Goal: Information Seeking & Learning: Find specific page/section

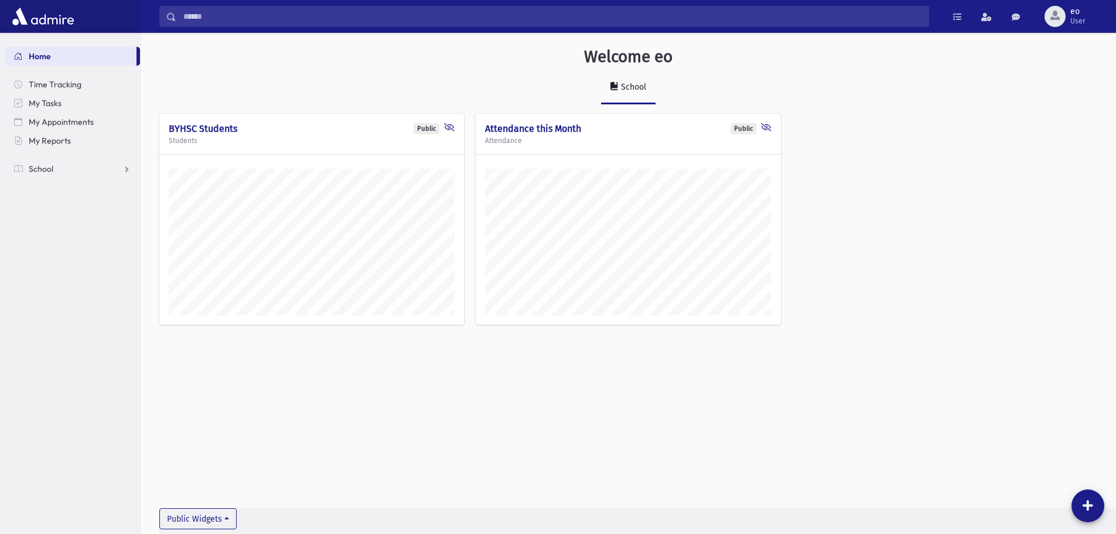
scroll to position [527, 976]
click at [63, 171] on link "School" at bounding box center [72, 168] width 135 height 19
click at [63, 193] on link "Students" at bounding box center [72, 187] width 135 height 19
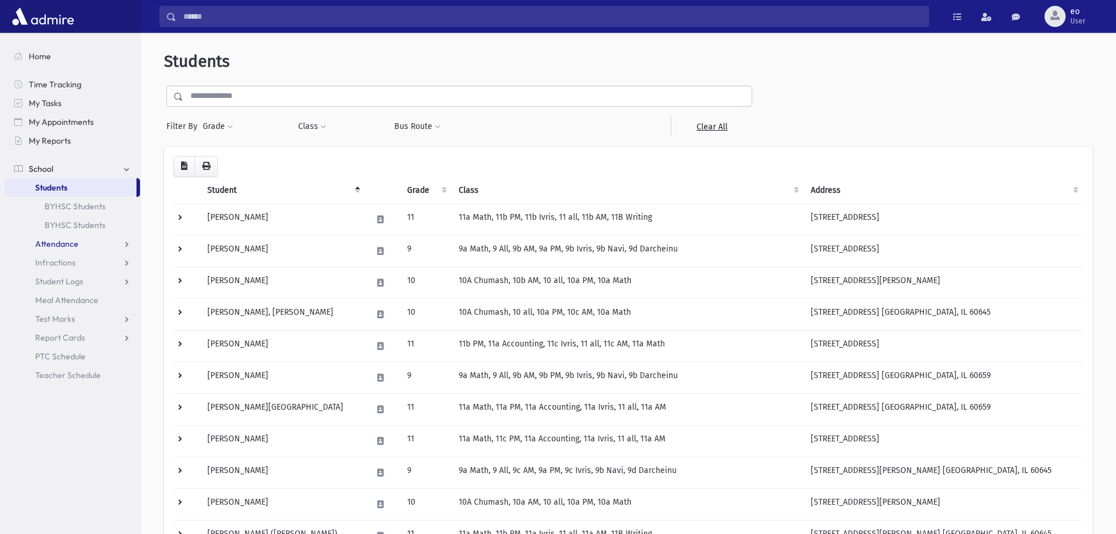
click at [98, 241] on link "Attendance" at bounding box center [72, 243] width 135 height 19
click at [79, 258] on link "Entry" at bounding box center [72, 262] width 135 height 19
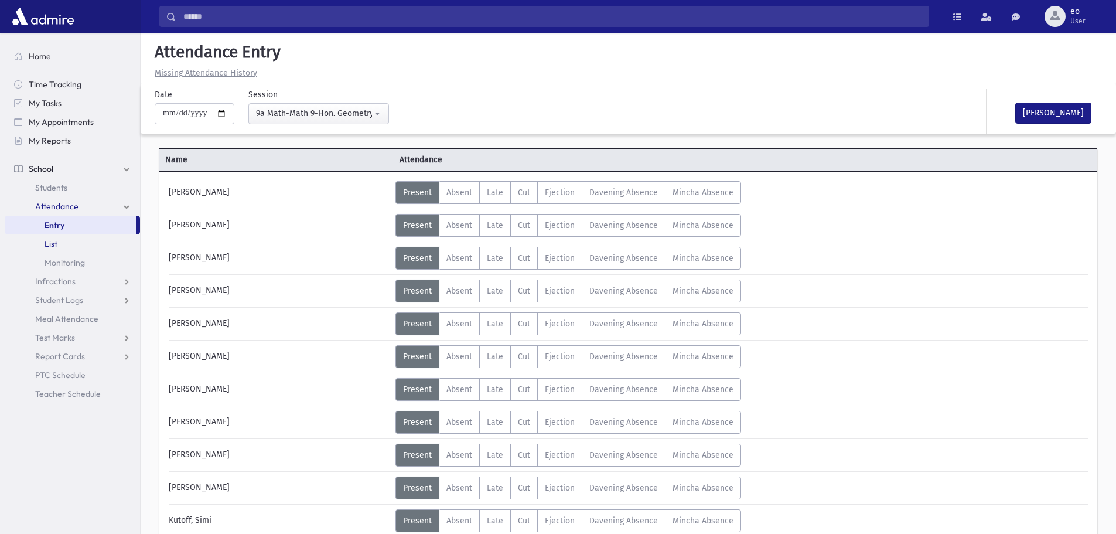
click at [69, 243] on link "List" at bounding box center [72, 243] width 135 height 19
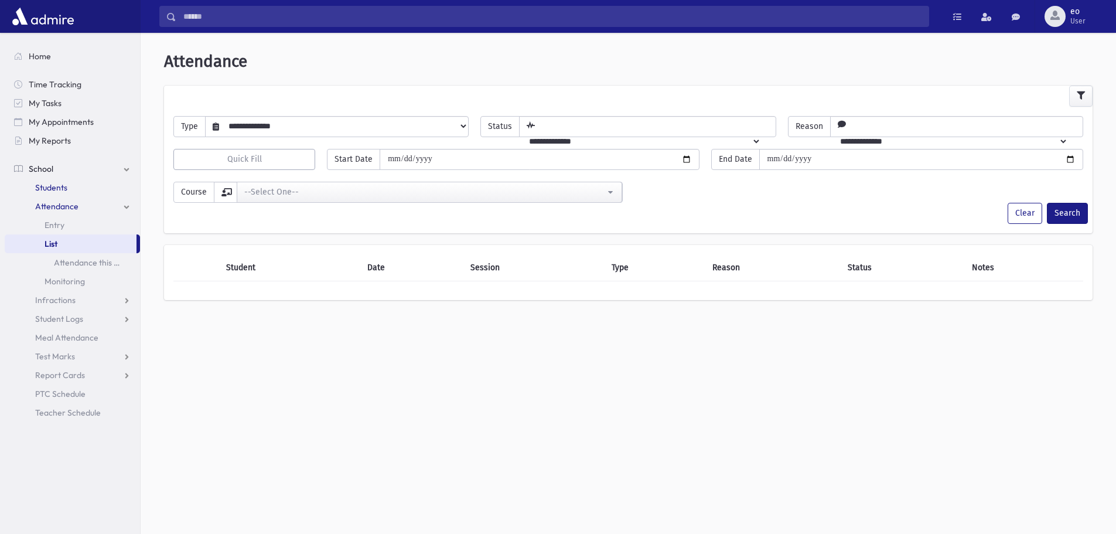
click at [69, 188] on link "Students" at bounding box center [72, 187] width 135 height 19
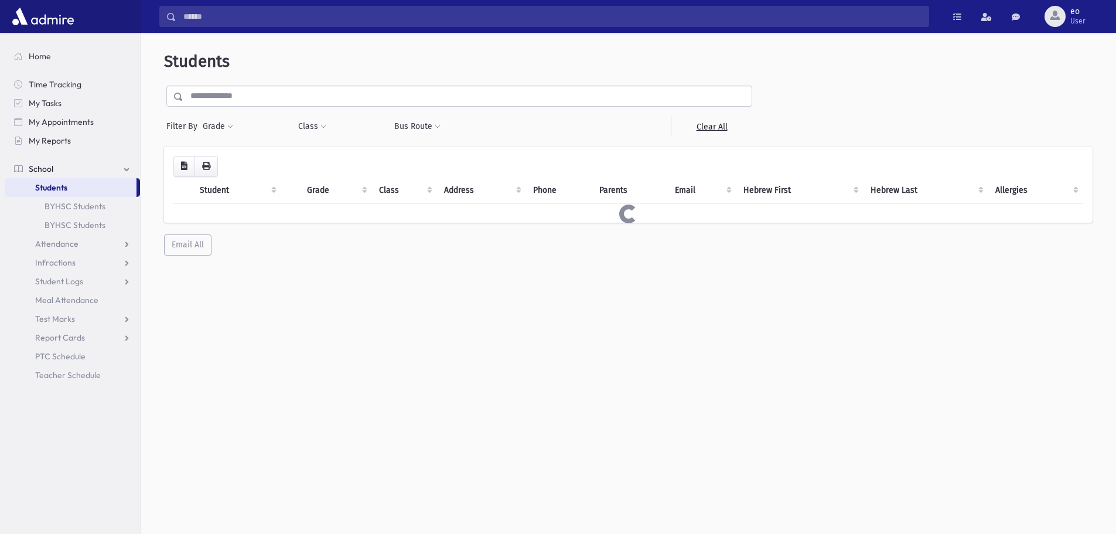
select select
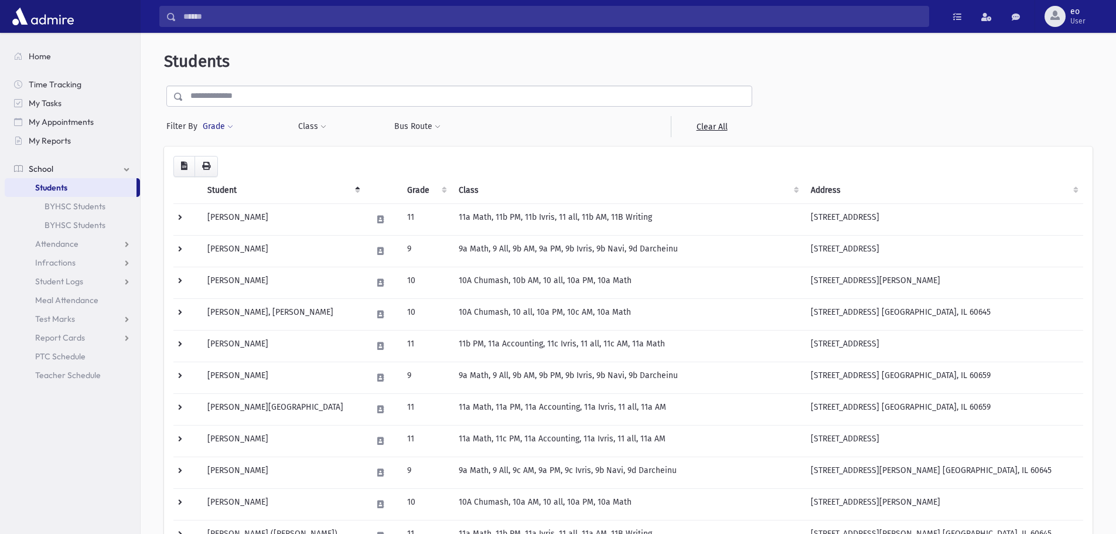
click at [224, 128] on button "Grade" at bounding box center [218, 126] width 32 height 21
click at [255, 155] on ul at bounding box center [271, 160] width 122 height 18
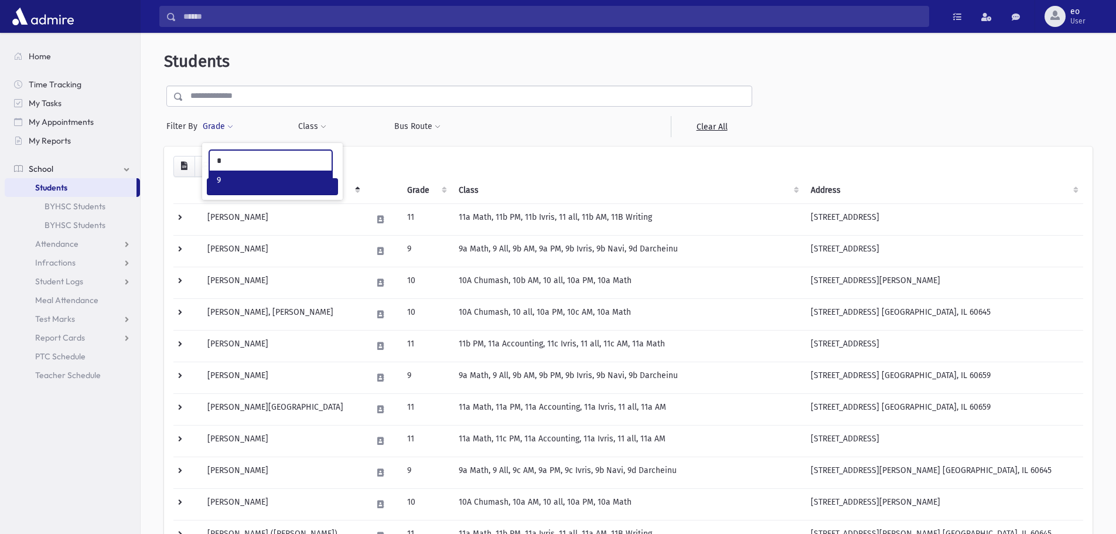
type input "*"
select select "*"
click at [305, 192] on button "Filter" at bounding box center [272, 186] width 131 height 17
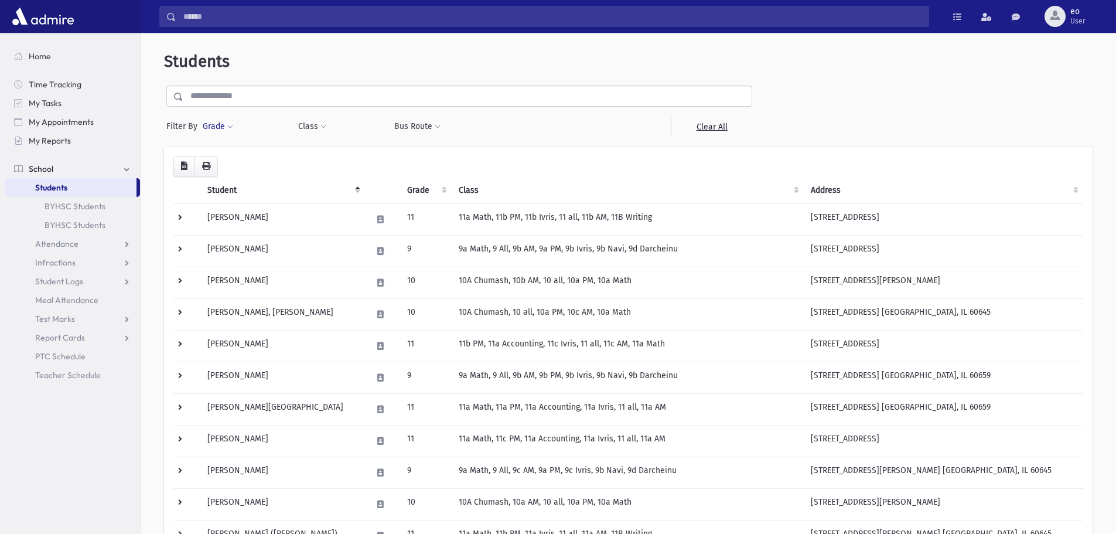
click at [223, 130] on button "Grade" at bounding box center [218, 126] width 32 height 21
click at [236, 161] on ul at bounding box center [271, 160] width 122 height 18
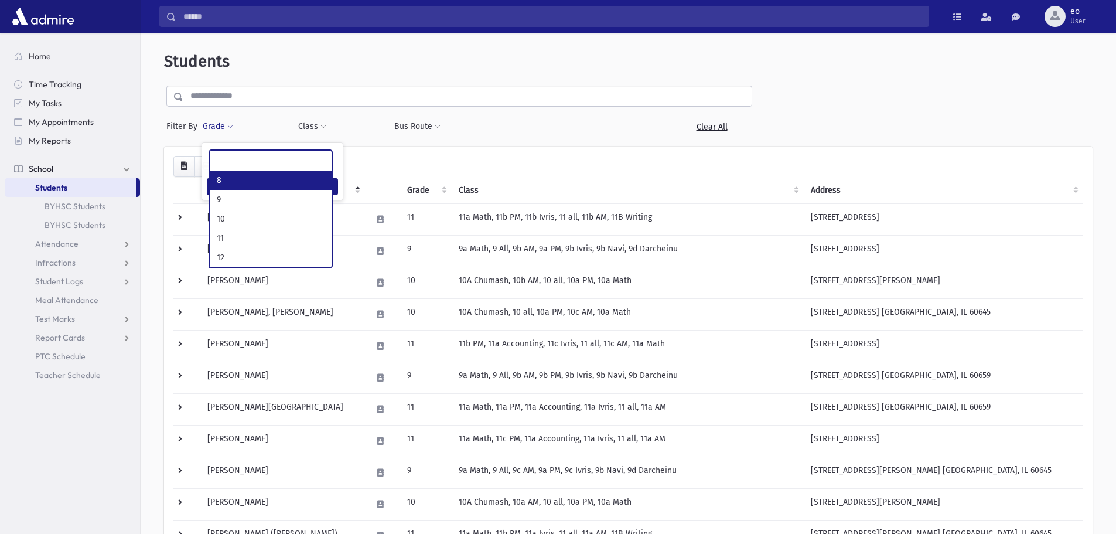
select select "*"
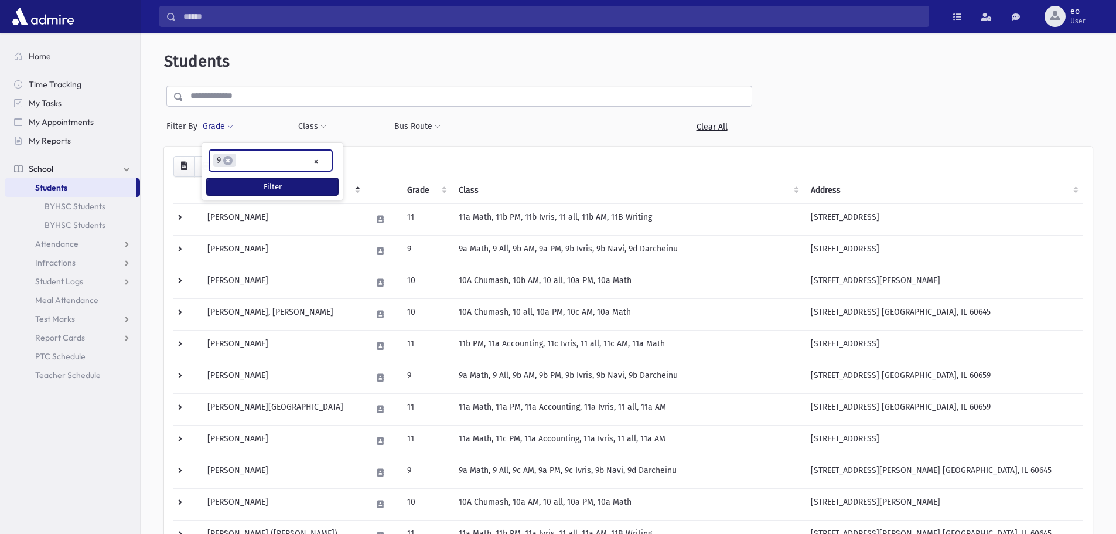
click at [299, 184] on button "Filter" at bounding box center [272, 186] width 131 height 17
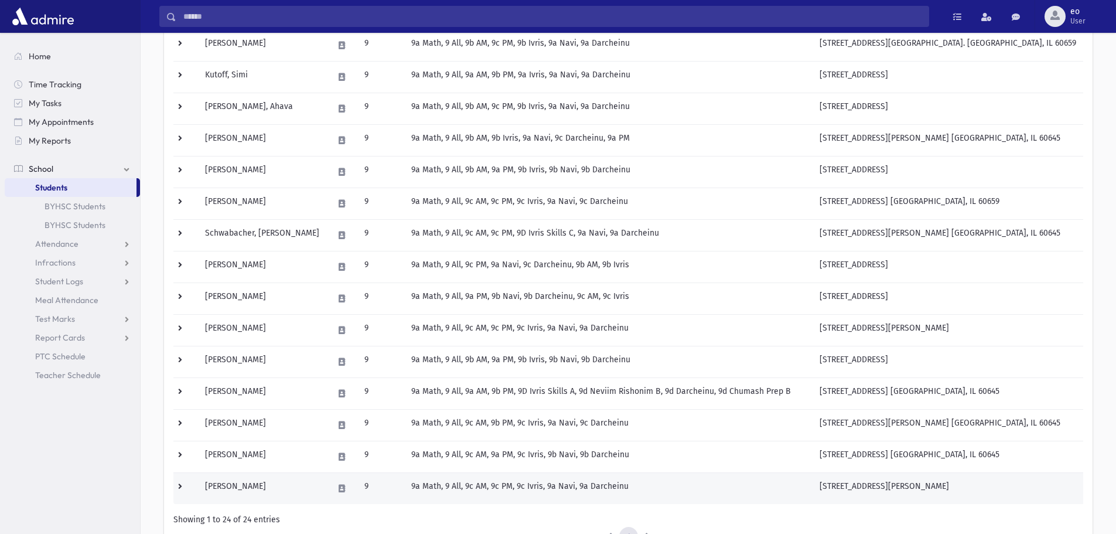
scroll to position [469, 0]
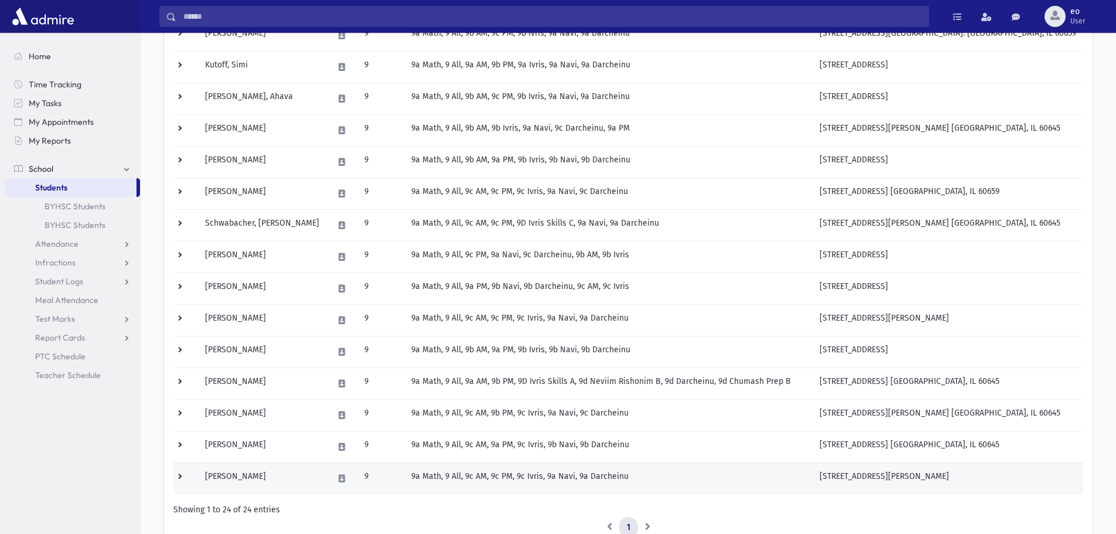
click at [186, 478] on td at bounding box center [185, 478] width 25 height 32
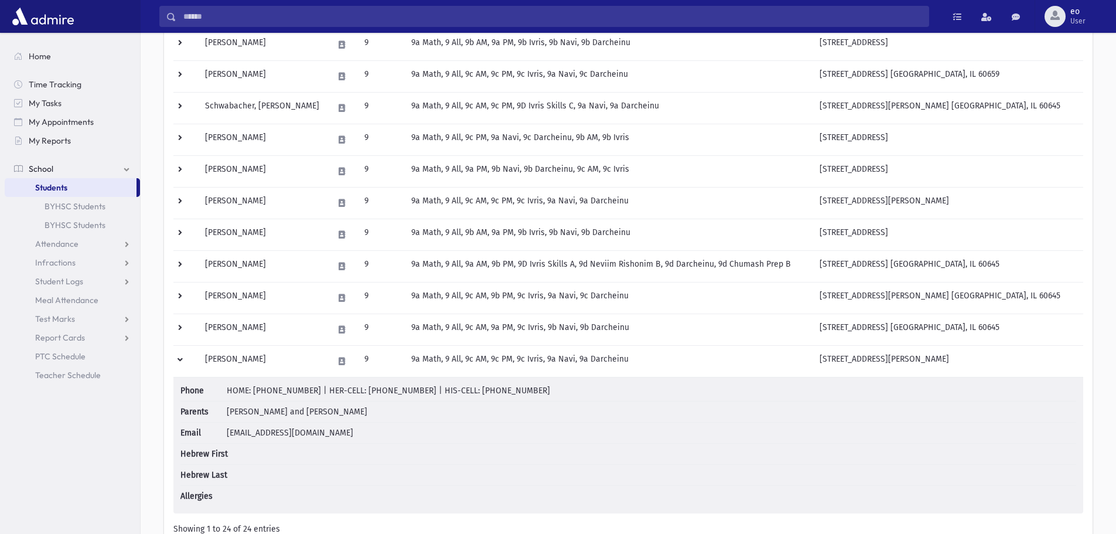
scroll to position [645, 0]
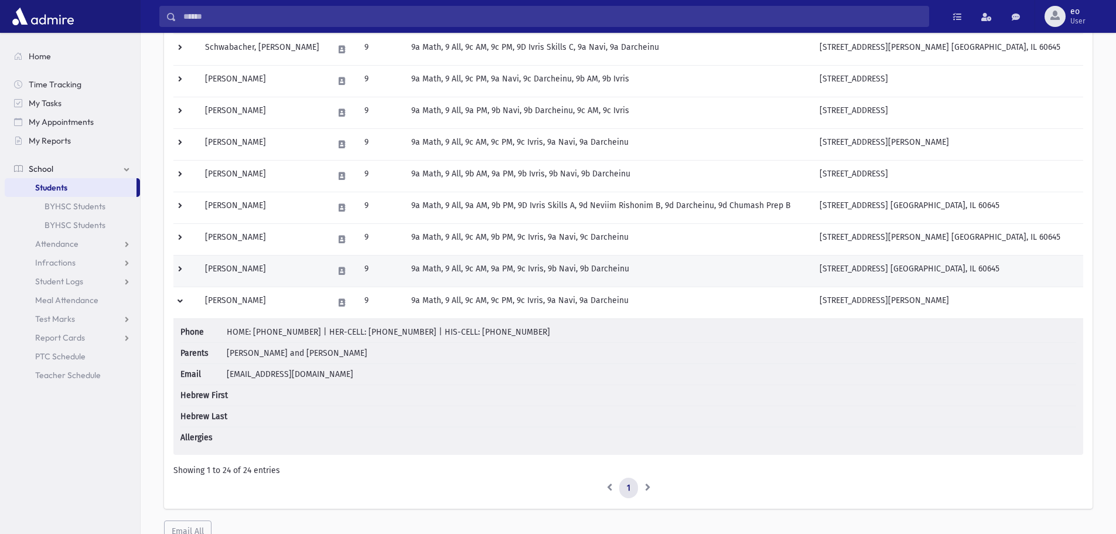
click at [185, 268] on td at bounding box center [185, 271] width 25 height 32
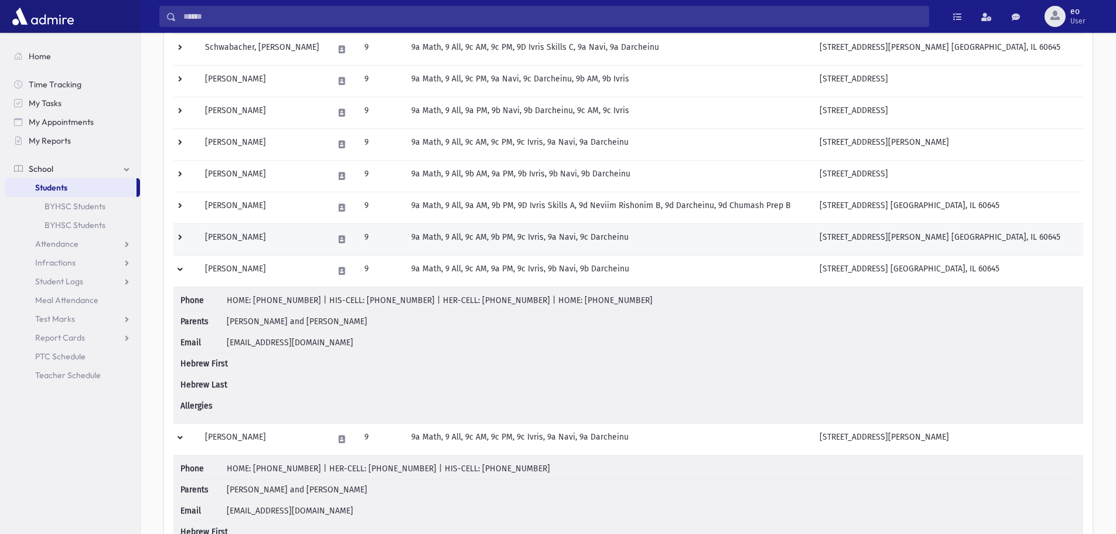
click at [189, 242] on td at bounding box center [185, 239] width 25 height 32
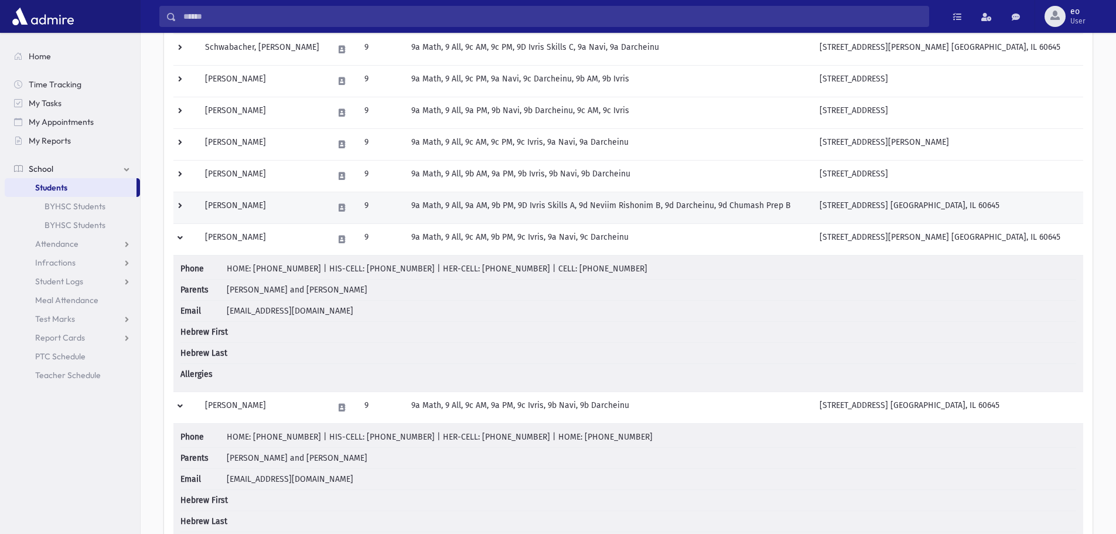
click at [210, 213] on td "[PERSON_NAME]" at bounding box center [262, 208] width 128 height 32
click at [185, 210] on td at bounding box center [185, 208] width 25 height 32
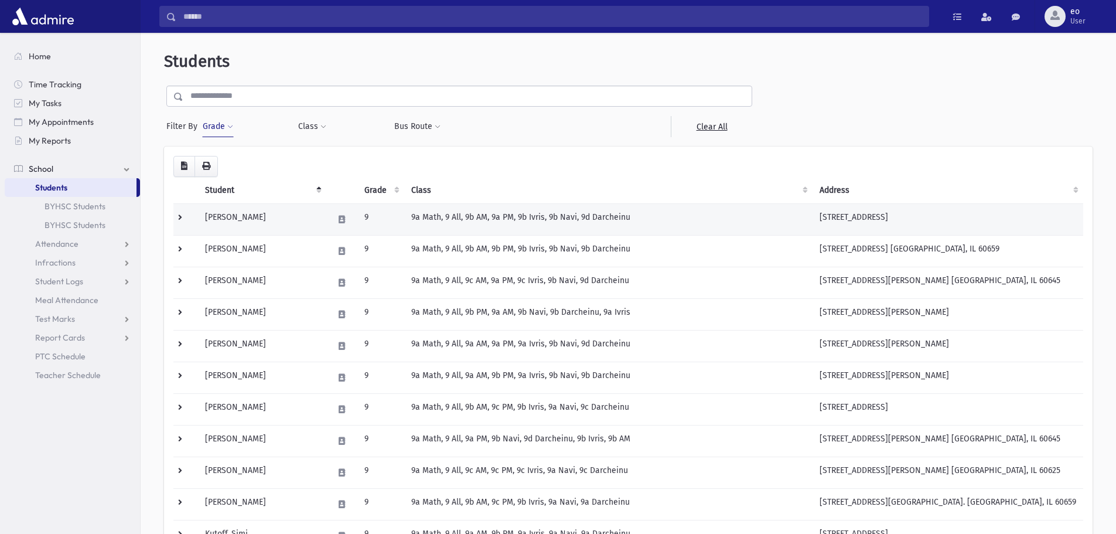
click at [182, 216] on td at bounding box center [185, 219] width 25 height 32
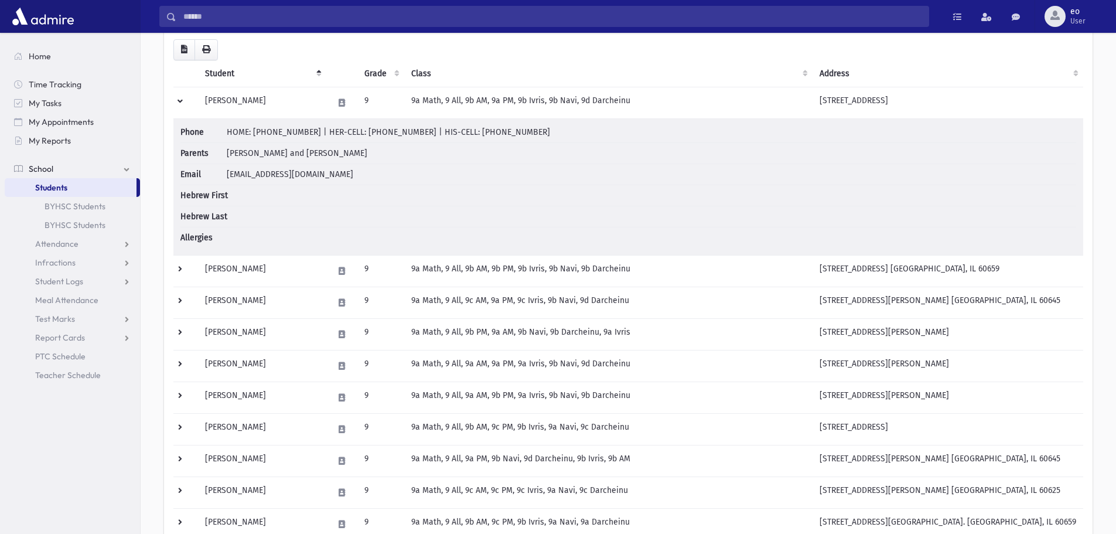
scroll to position [117, 0]
click at [176, 267] on td at bounding box center [185, 270] width 25 height 32
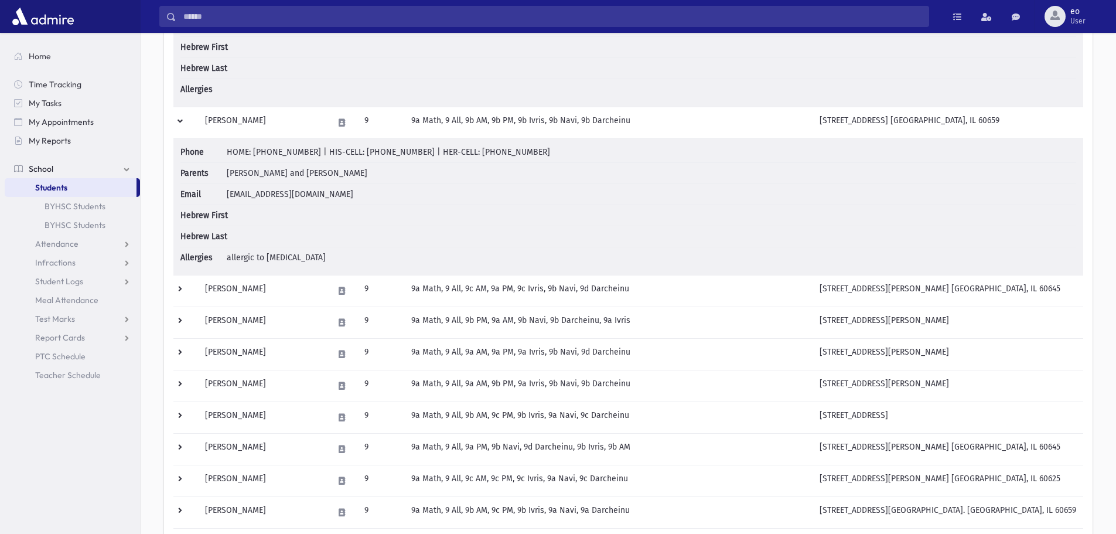
scroll to position [293, 0]
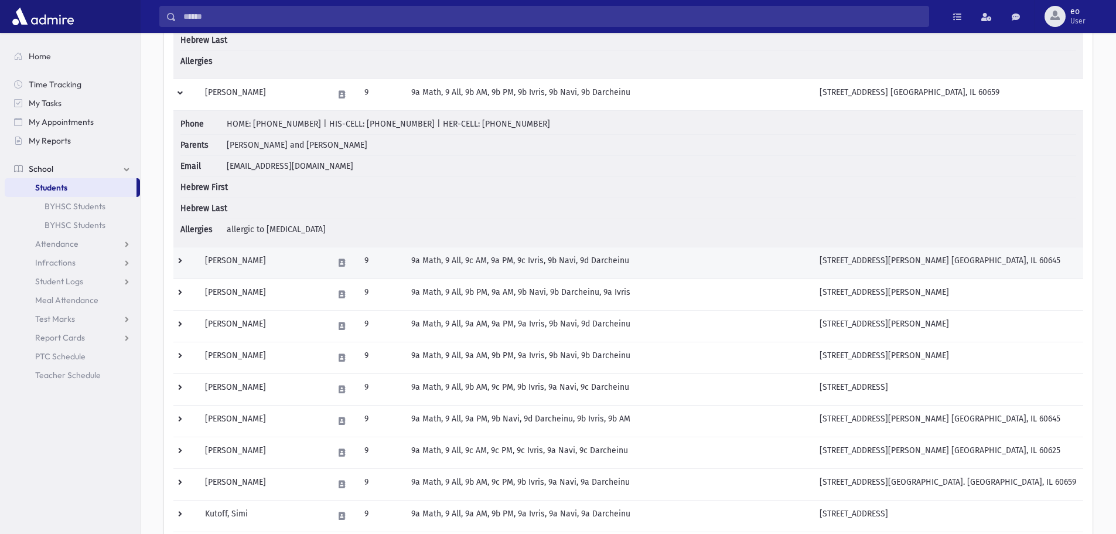
click at [180, 264] on td at bounding box center [185, 263] width 25 height 32
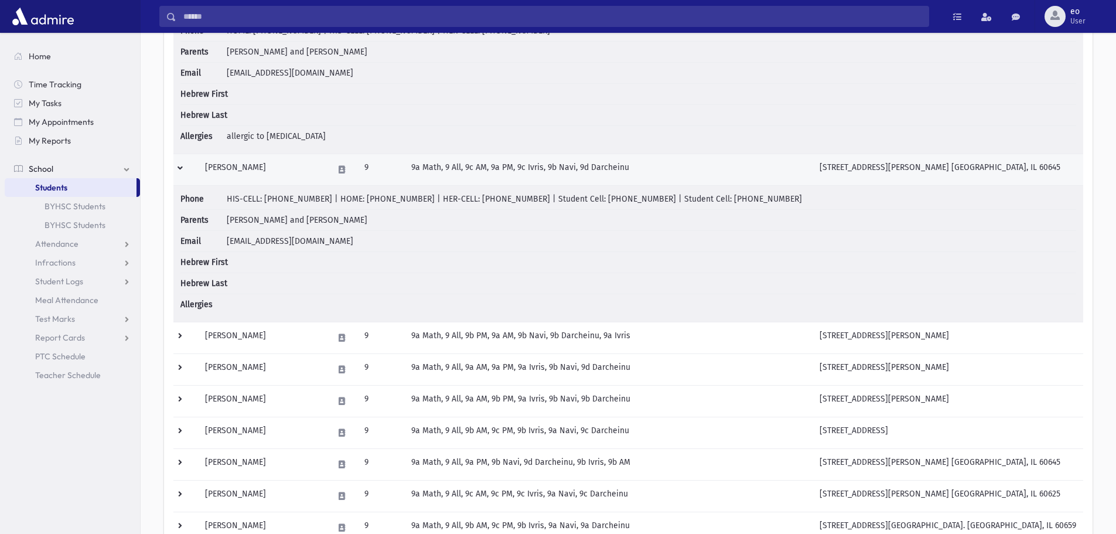
scroll to position [469, 0]
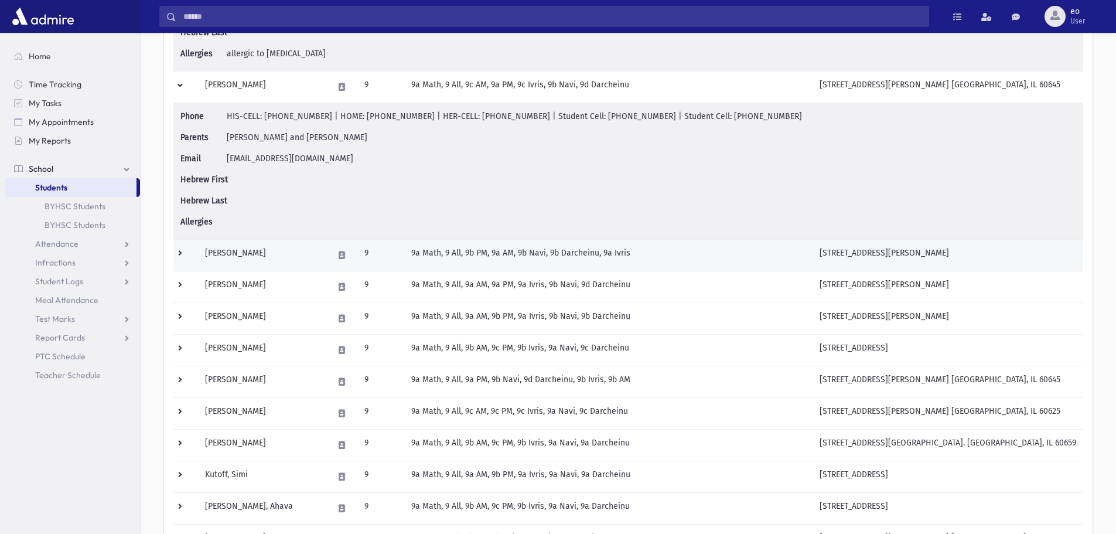
click at [182, 258] on td at bounding box center [185, 255] width 25 height 32
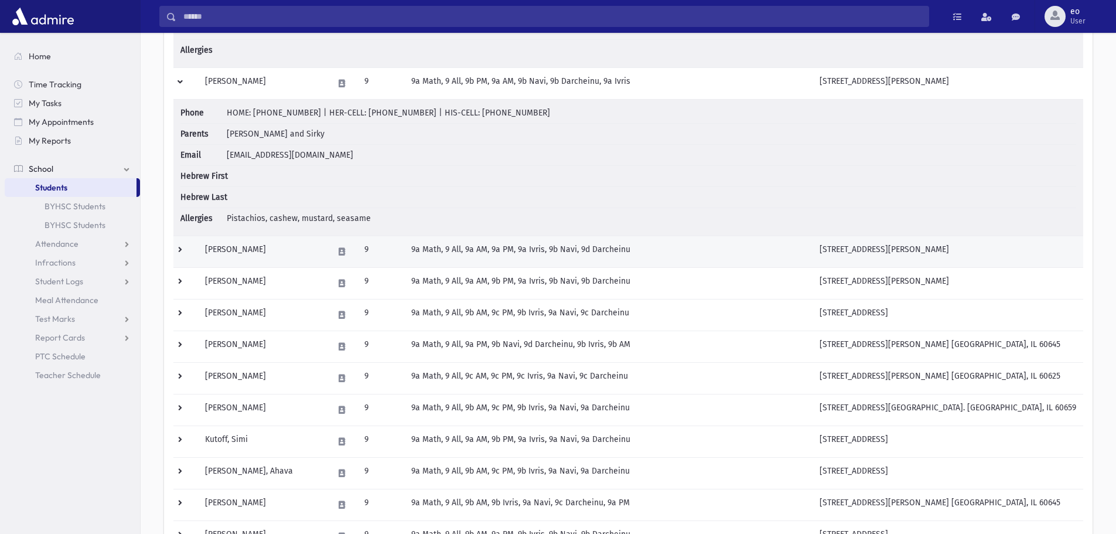
scroll to position [645, 0]
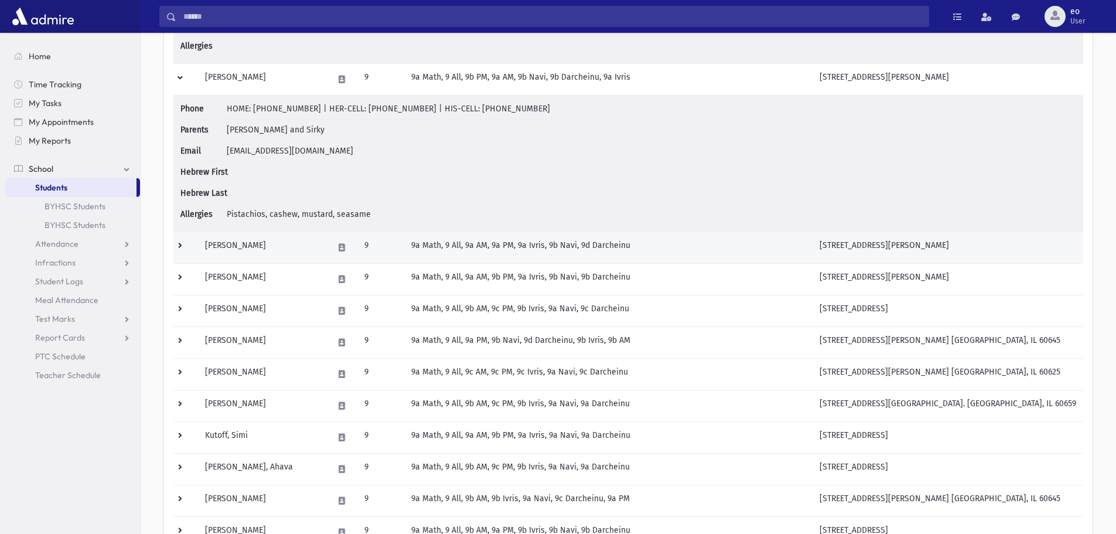
click at [182, 246] on td at bounding box center [185, 247] width 25 height 32
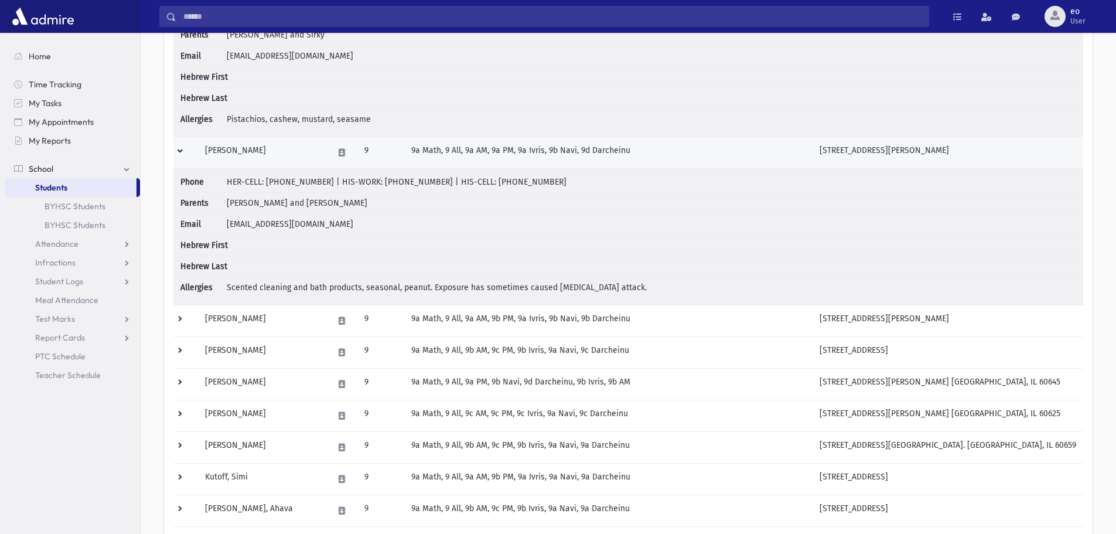
scroll to position [762, 0]
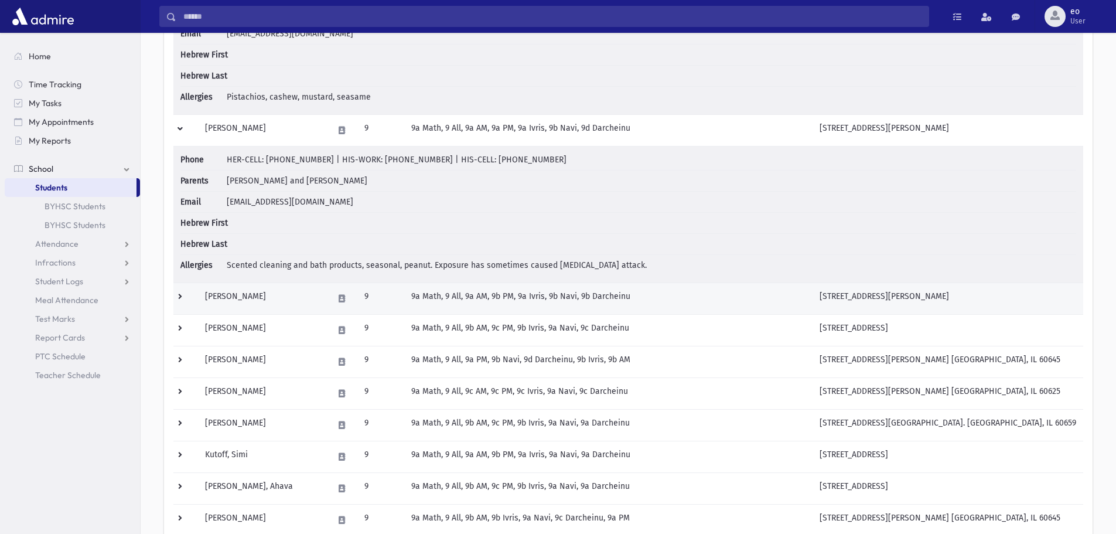
click at [179, 289] on td at bounding box center [185, 298] width 25 height 32
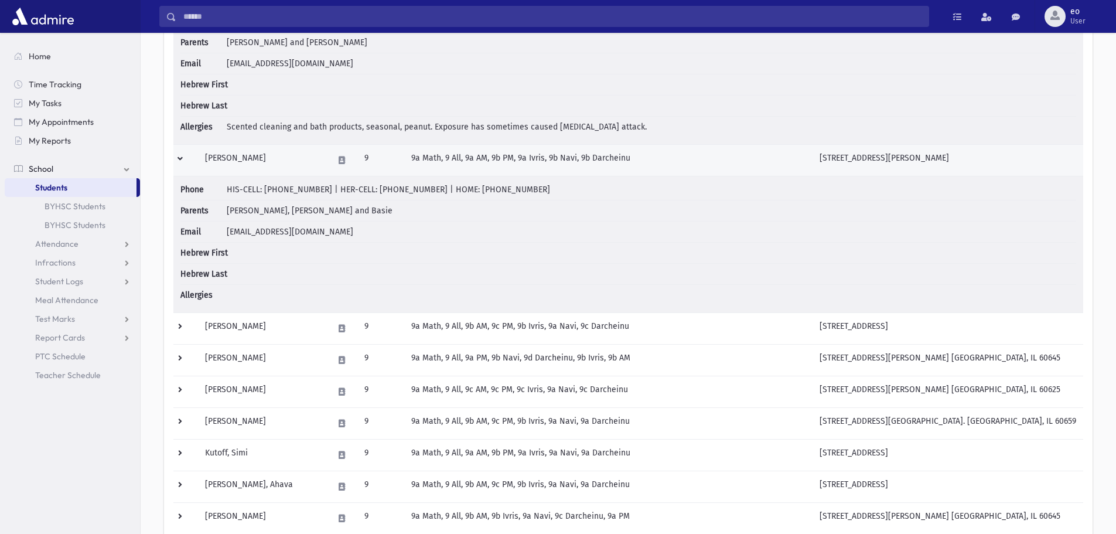
scroll to position [938, 0]
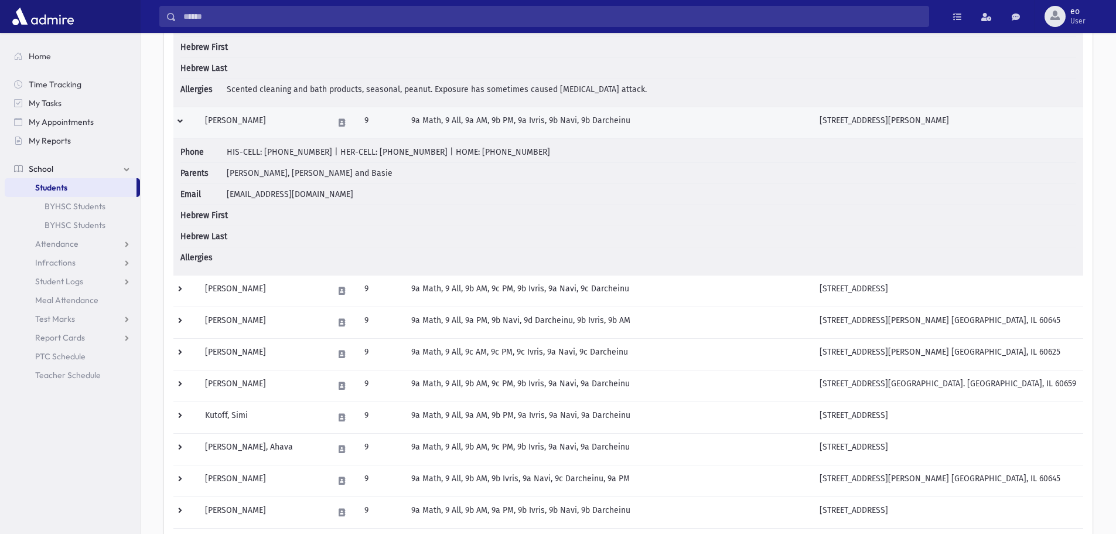
click at [178, 289] on td at bounding box center [185, 291] width 25 height 32
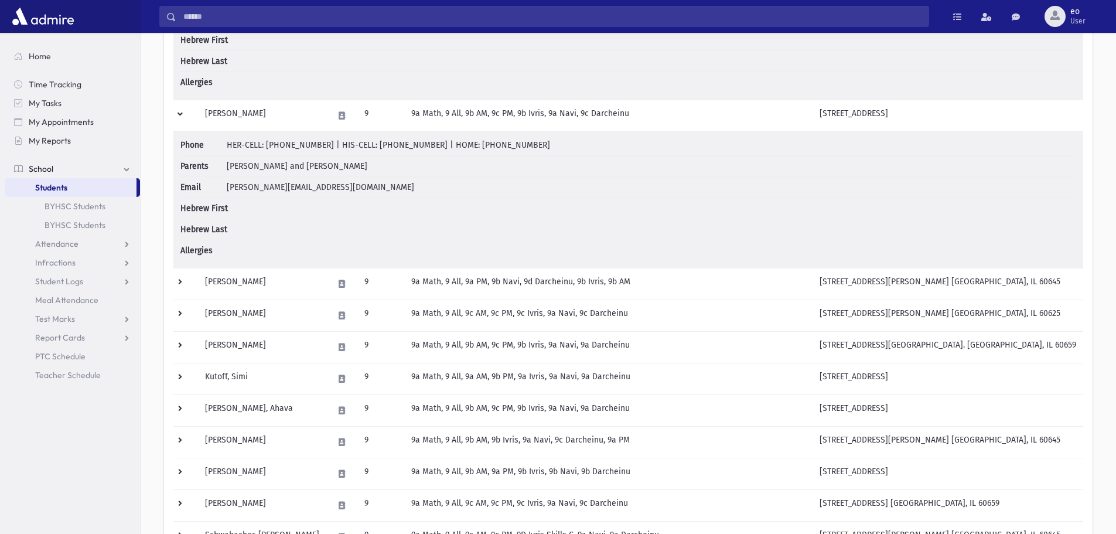
scroll to position [1113, 0]
click at [185, 277] on td at bounding box center [185, 283] width 25 height 32
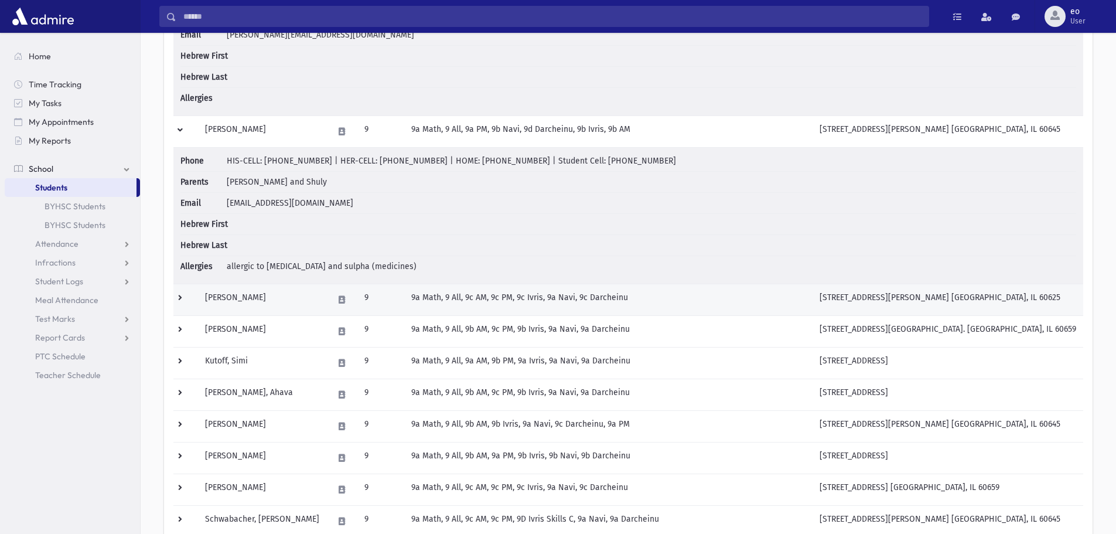
scroll to position [1289, 0]
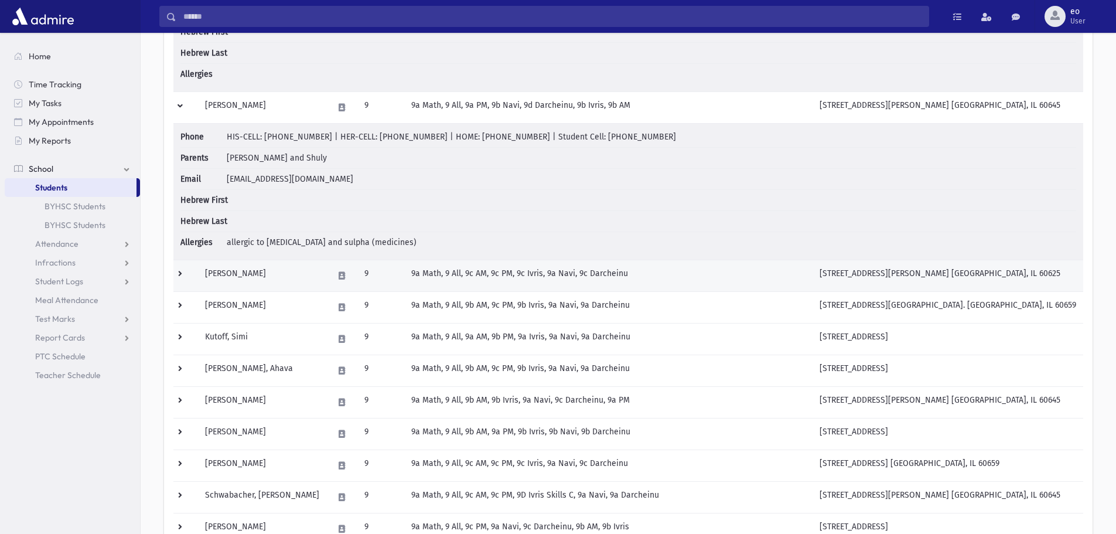
click at [180, 274] on td at bounding box center [185, 276] width 25 height 32
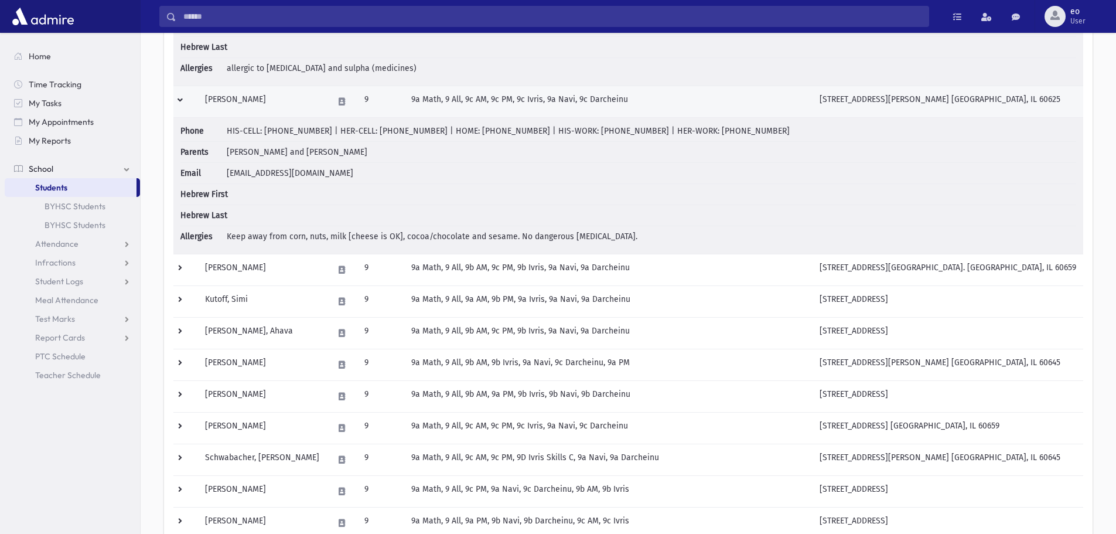
scroll to position [1465, 0]
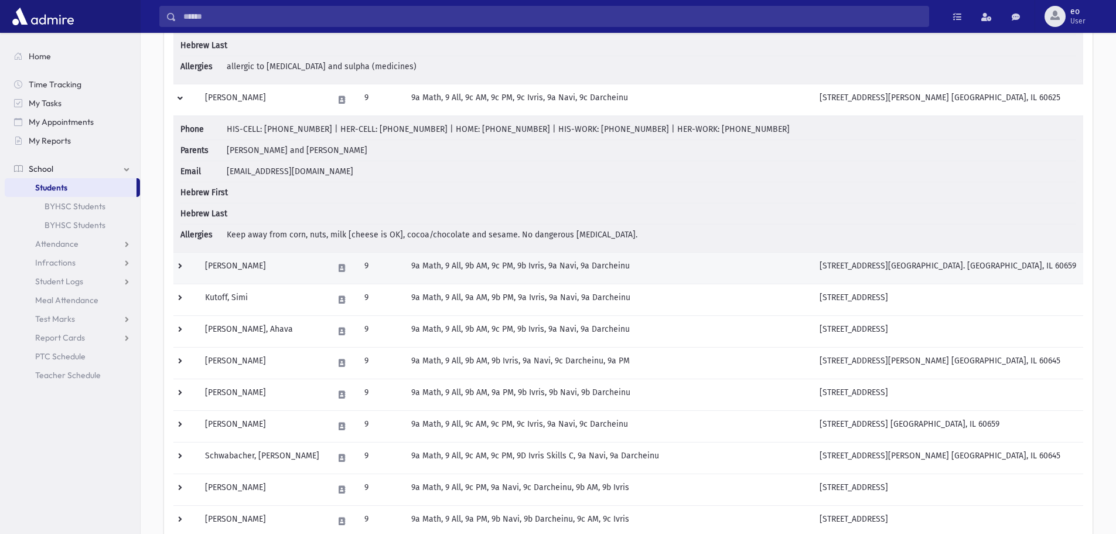
click at [178, 265] on td at bounding box center [185, 268] width 25 height 32
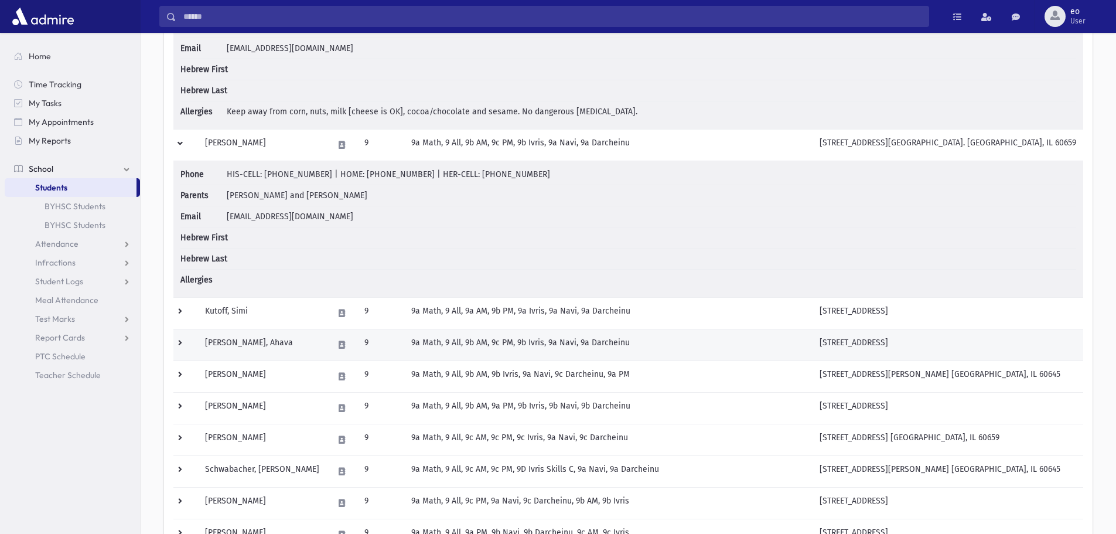
scroll to position [1641, 0]
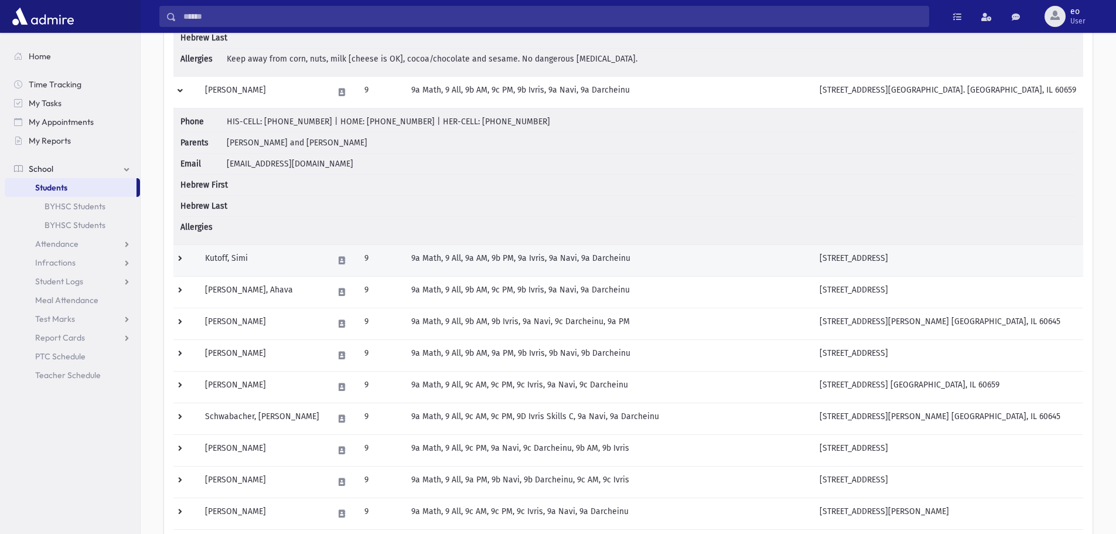
click at [179, 263] on td at bounding box center [185, 260] width 25 height 32
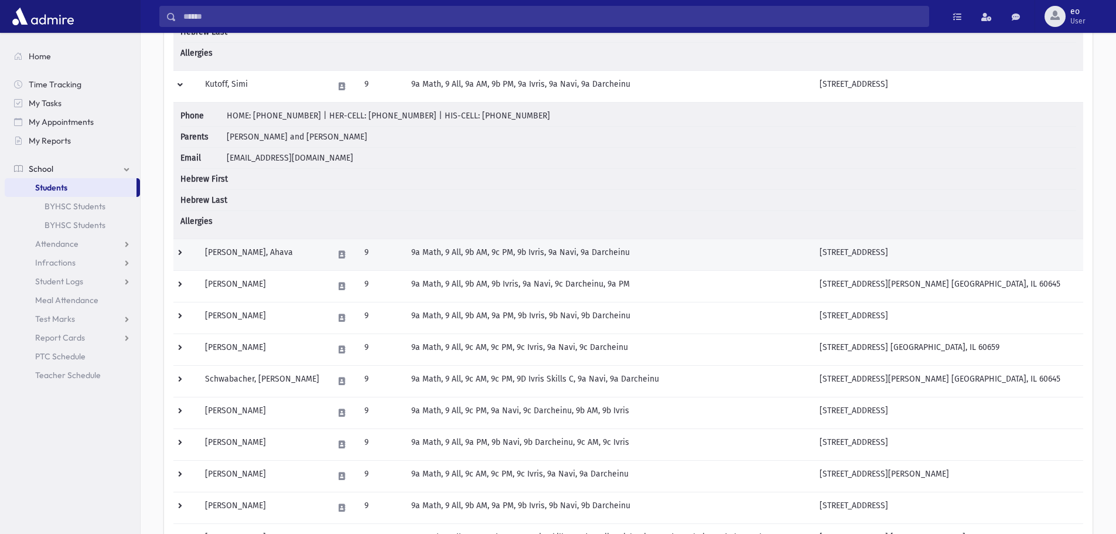
scroll to position [1817, 0]
click at [179, 262] on td at bounding box center [185, 253] width 25 height 32
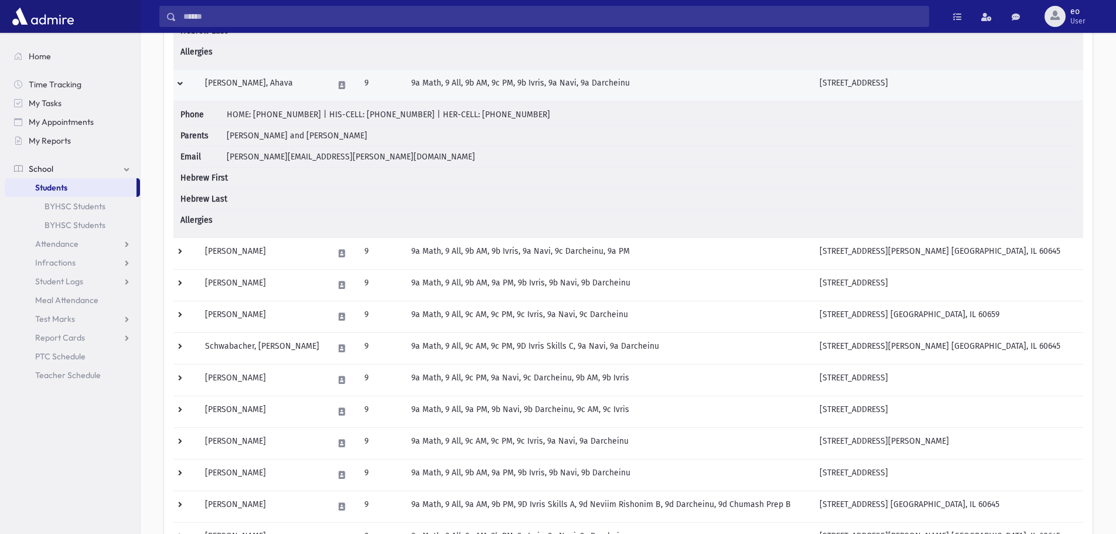
scroll to position [1992, 0]
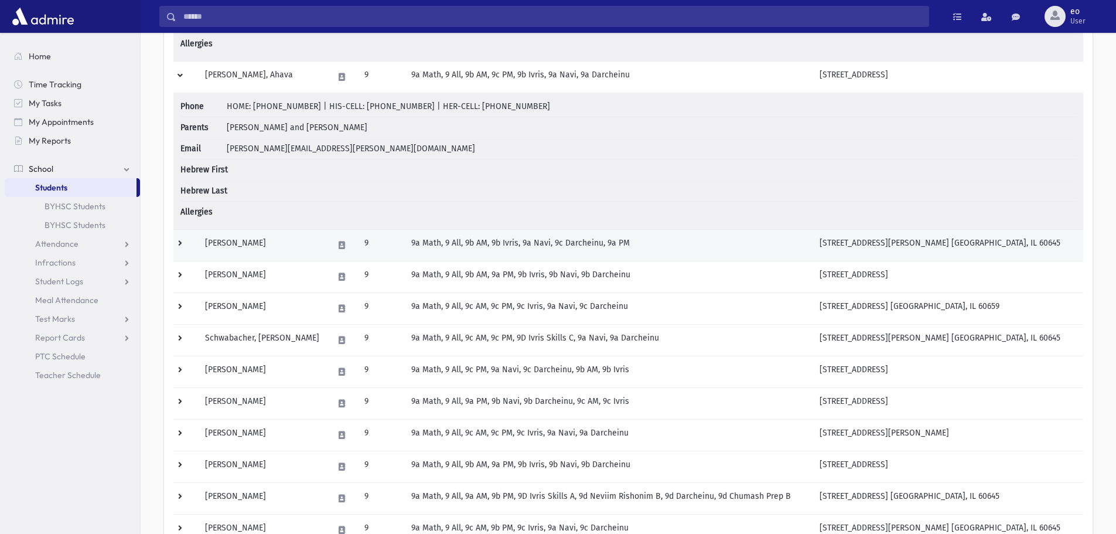
click at [179, 243] on td at bounding box center [185, 245] width 25 height 32
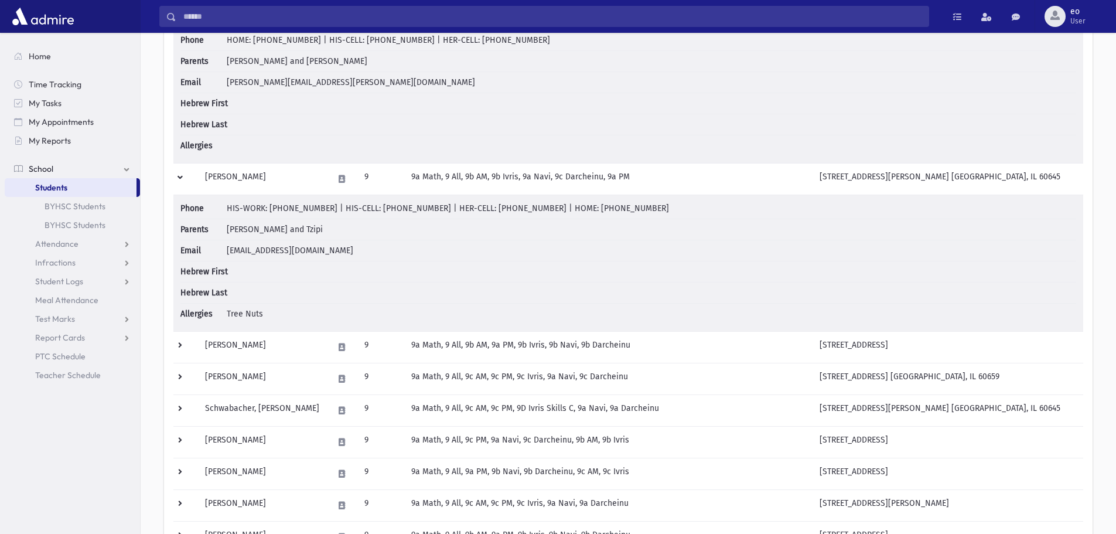
scroll to position [2110, 0]
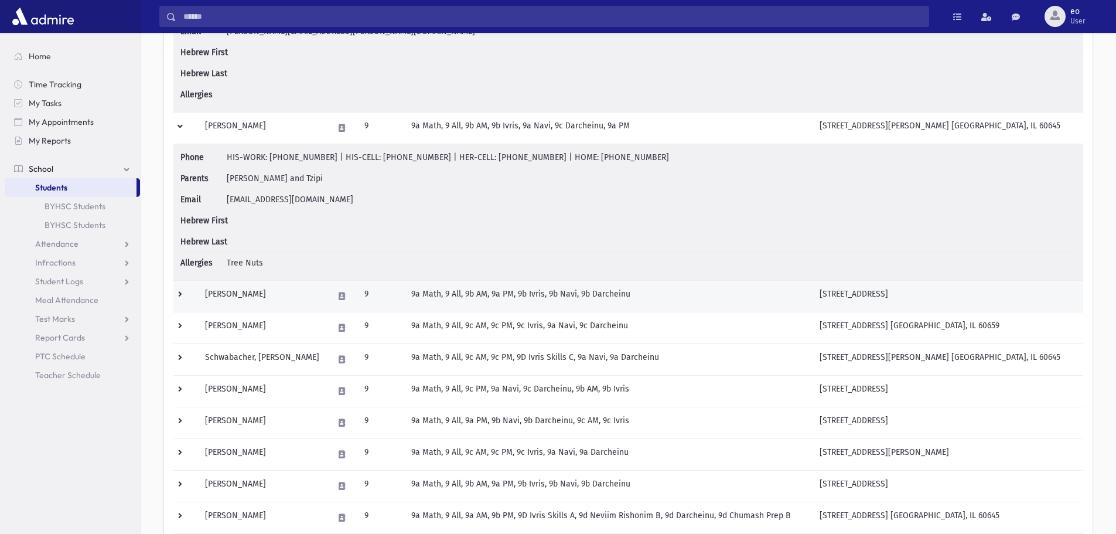
click at [178, 292] on td at bounding box center [185, 296] width 25 height 32
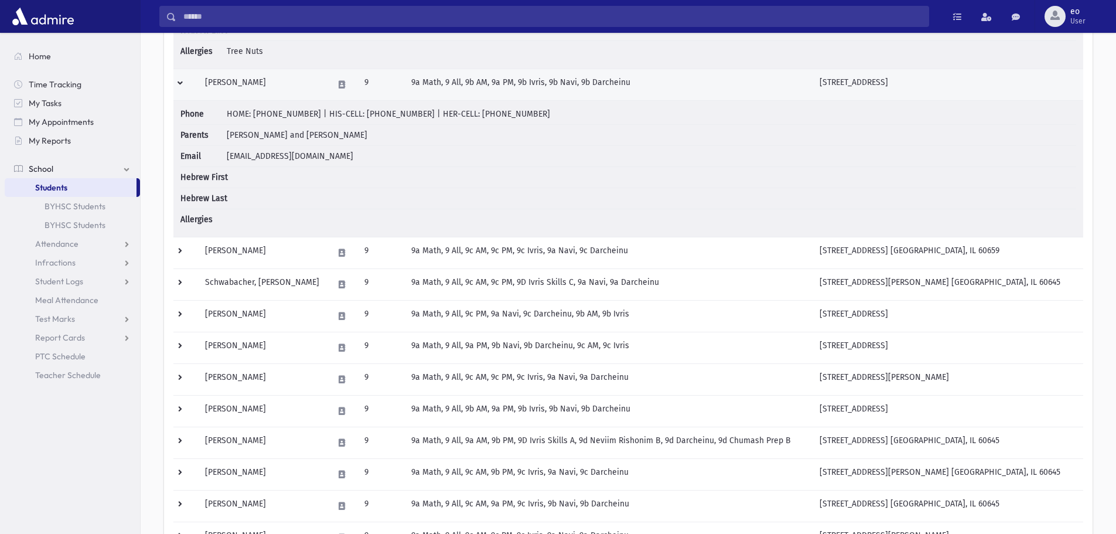
scroll to position [2344, 0]
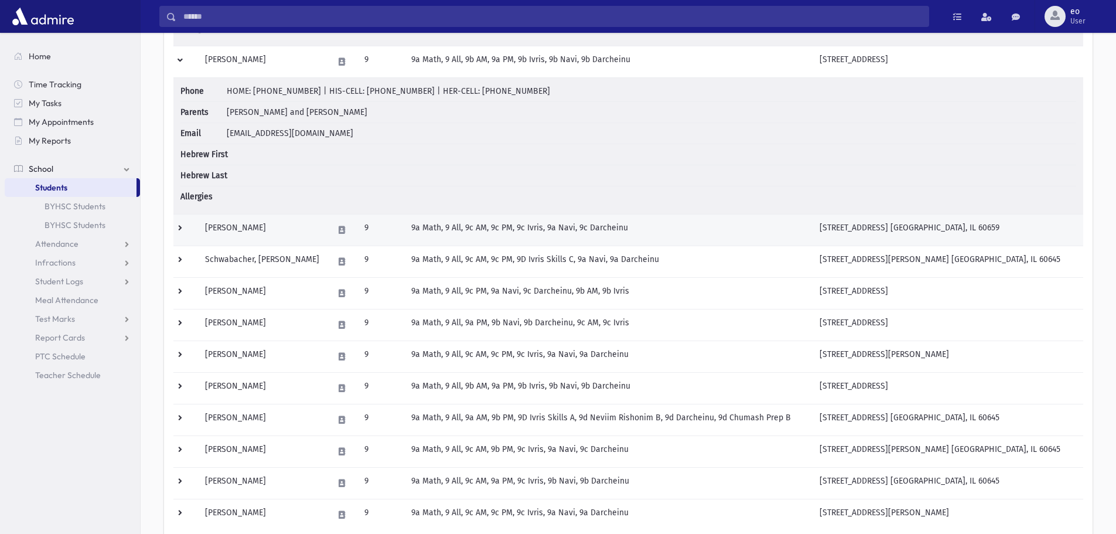
click at [182, 232] on td at bounding box center [185, 230] width 25 height 32
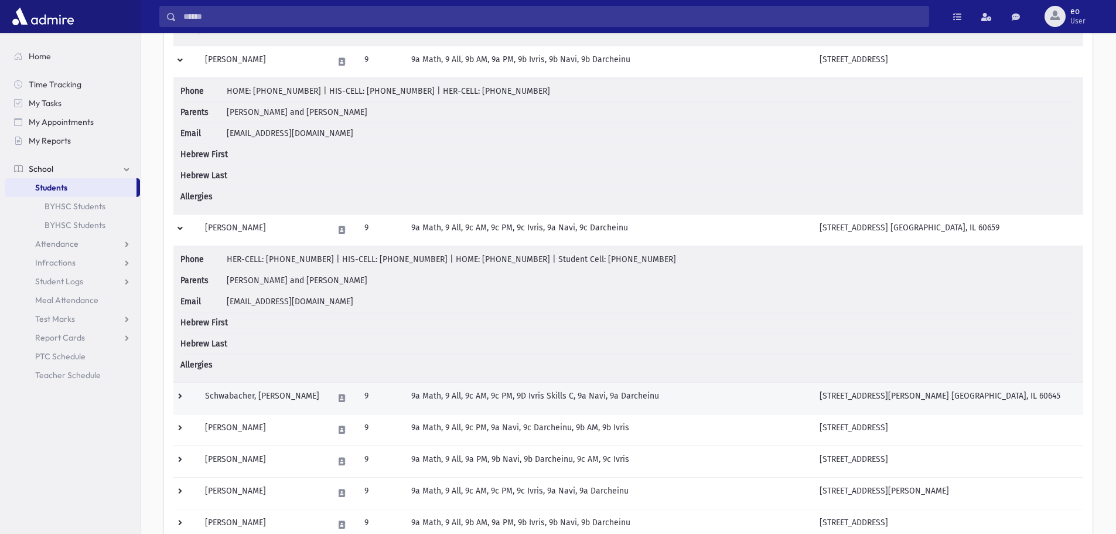
click at [178, 393] on td at bounding box center [185, 398] width 25 height 32
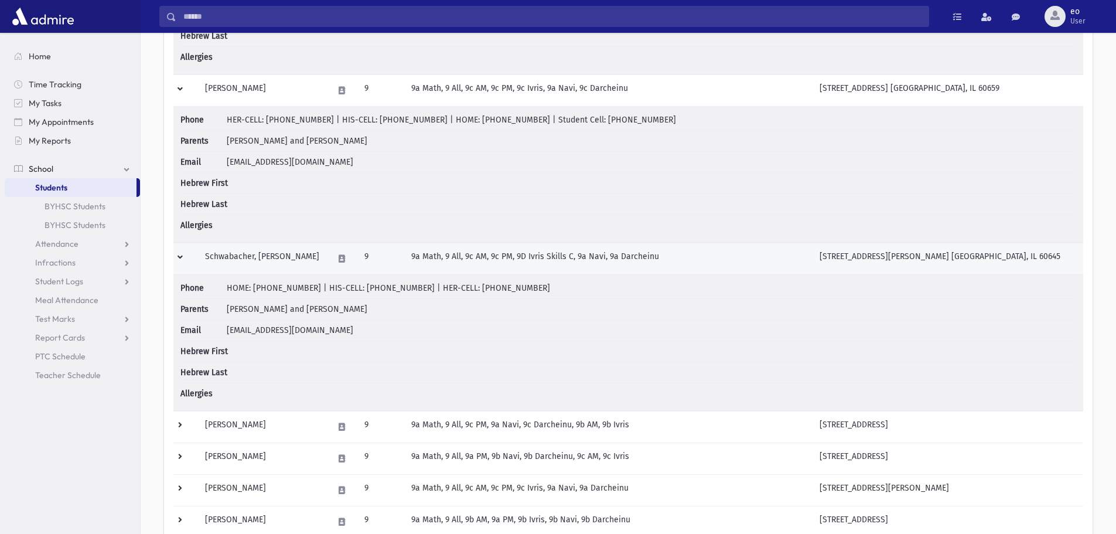
scroll to position [2520, 0]
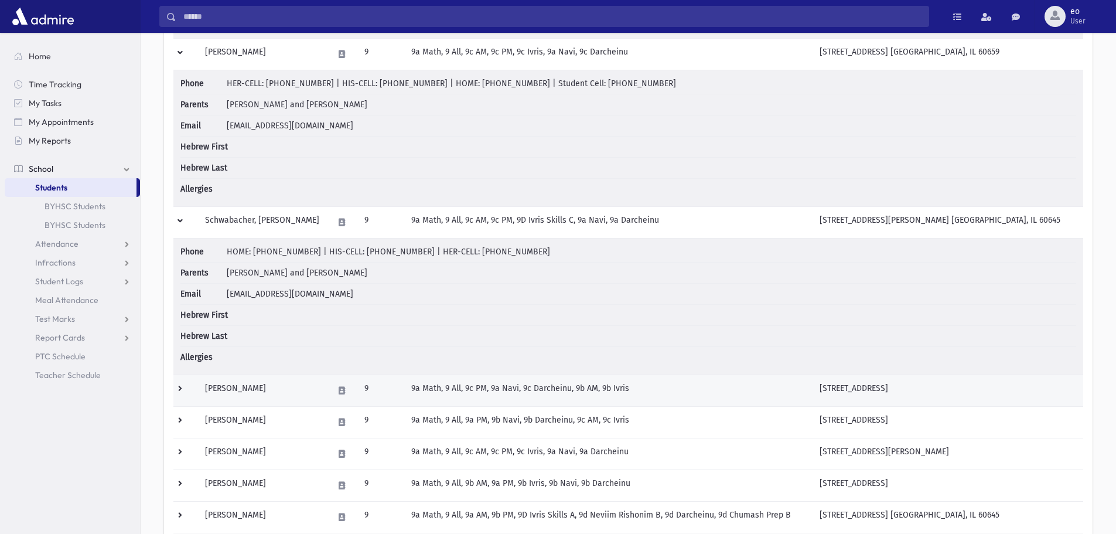
click at [183, 386] on td at bounding box center [185, 390] width 25 height 32
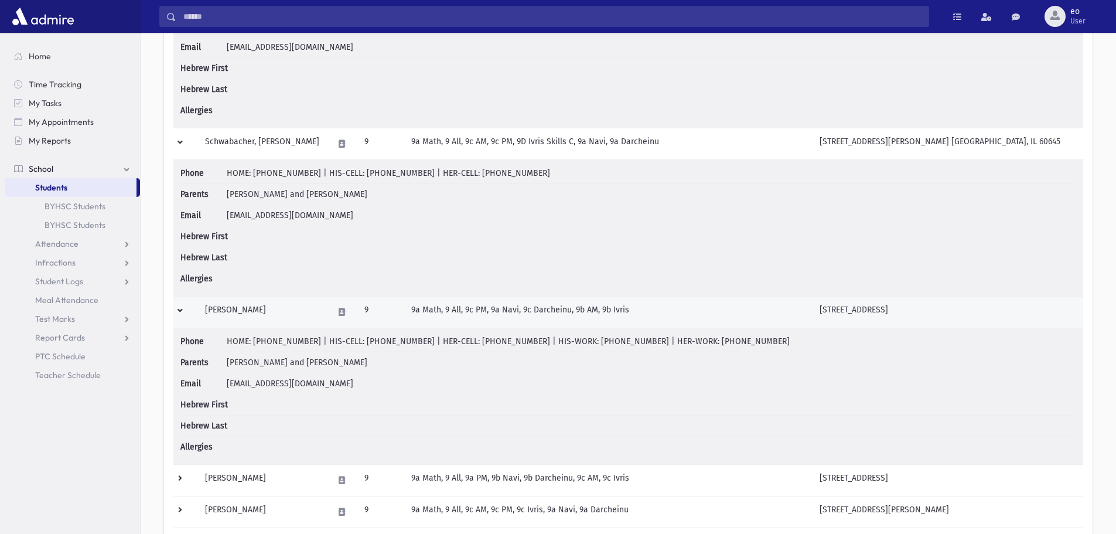
scroll to position [2696, 0]
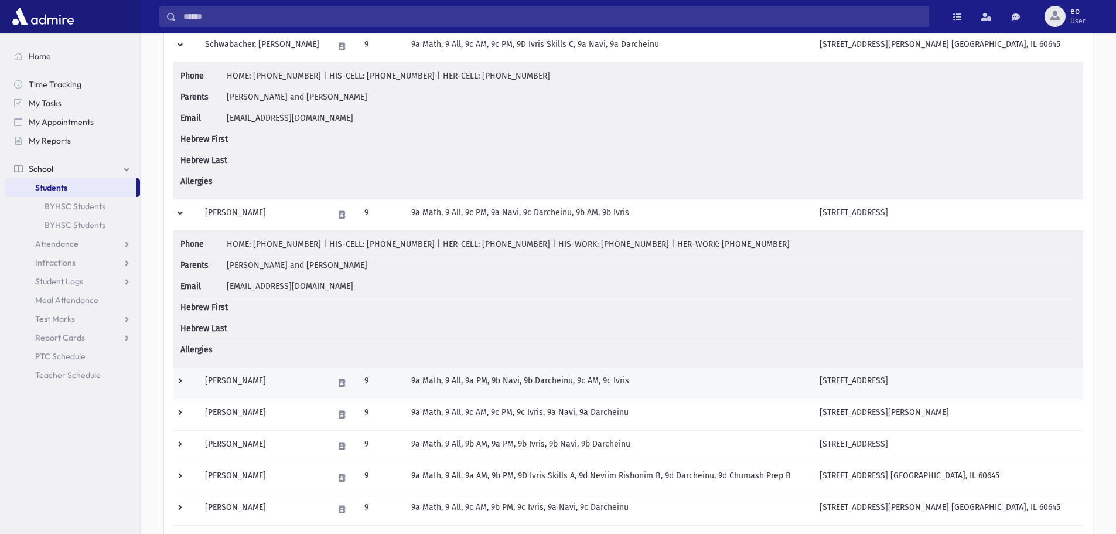
click at [183, 383] on td at bounding box center [185, 383] width 25 height 32
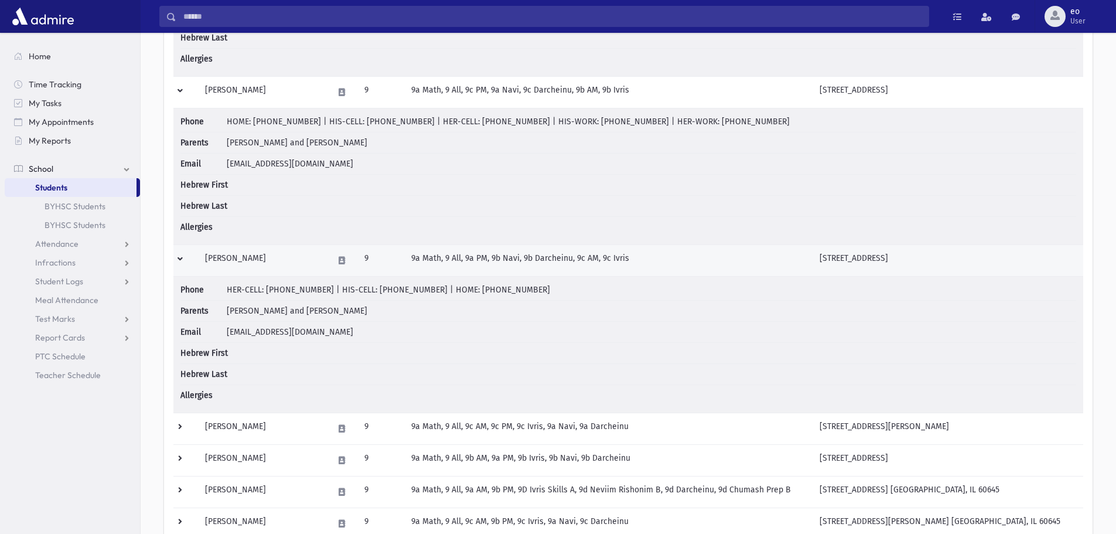
scroll to position [2871, 0]
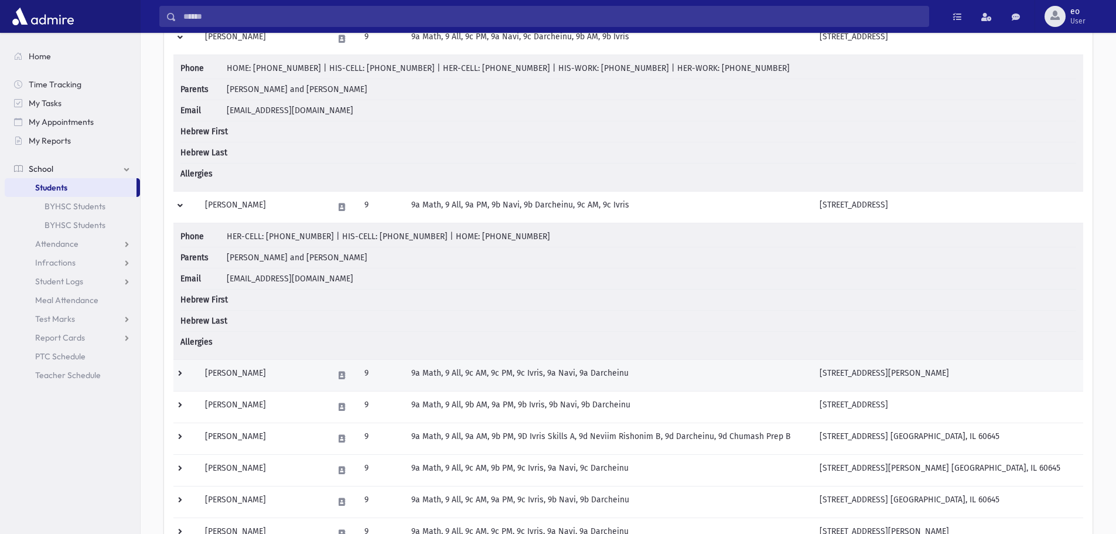
click at [181, 373] on td at bounding box center [185, 375] width 25 height 32
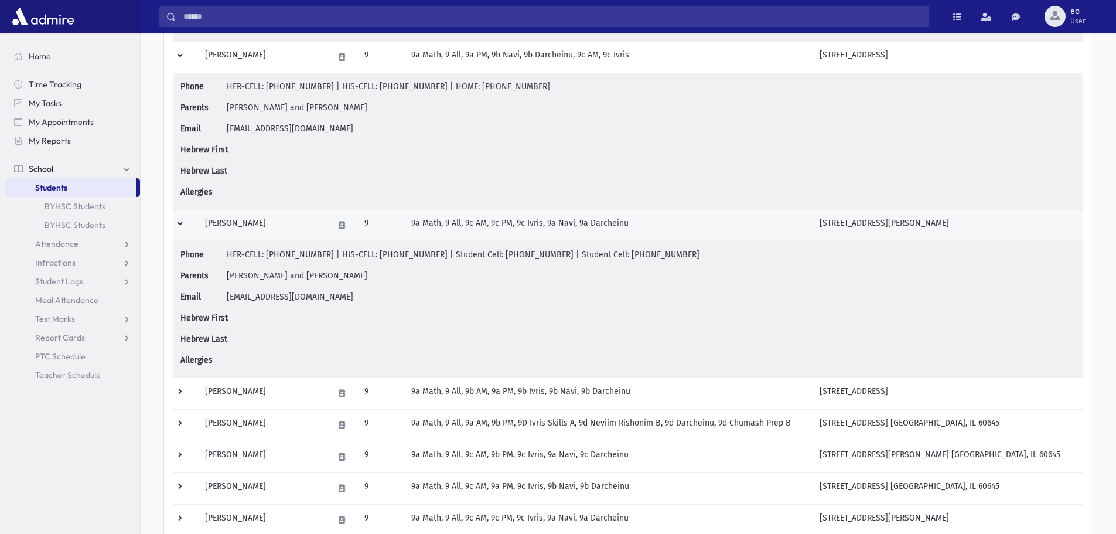
scroll to position [3047, 0]
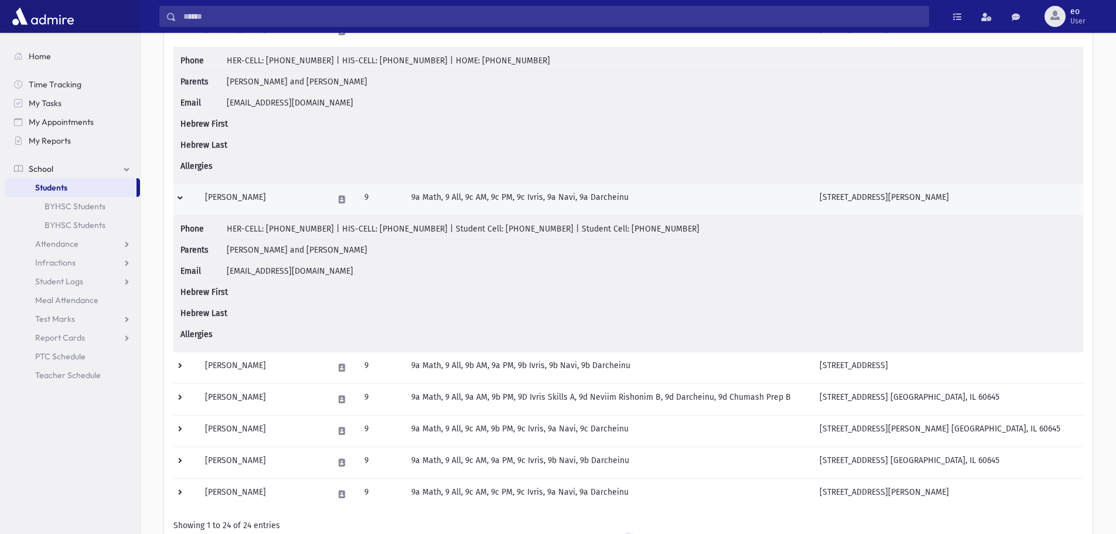
click at [181, 373] on td at bounding box center [185, 368] width 25 height 32
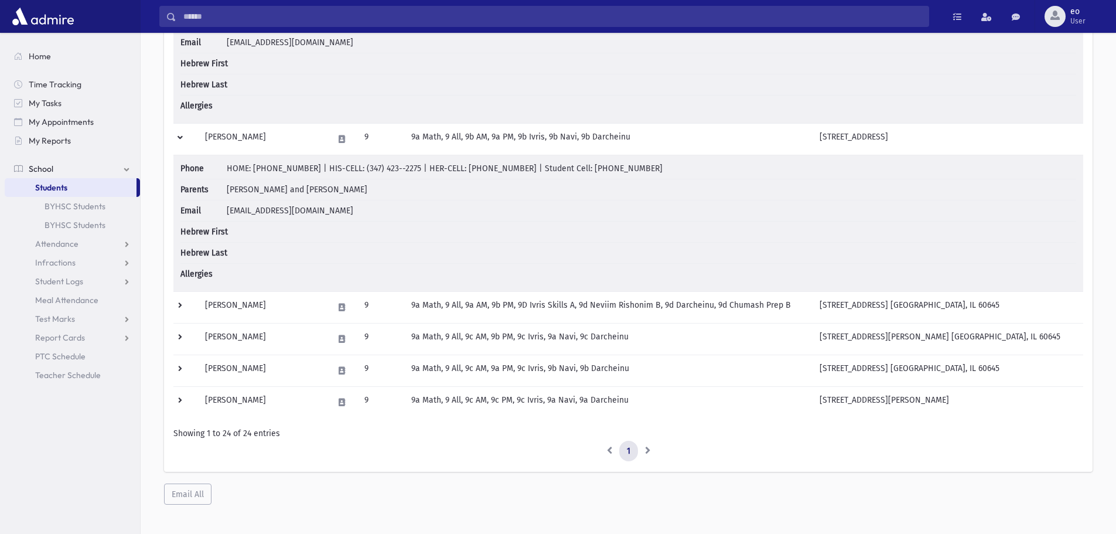
scroll to position [3282, 0]
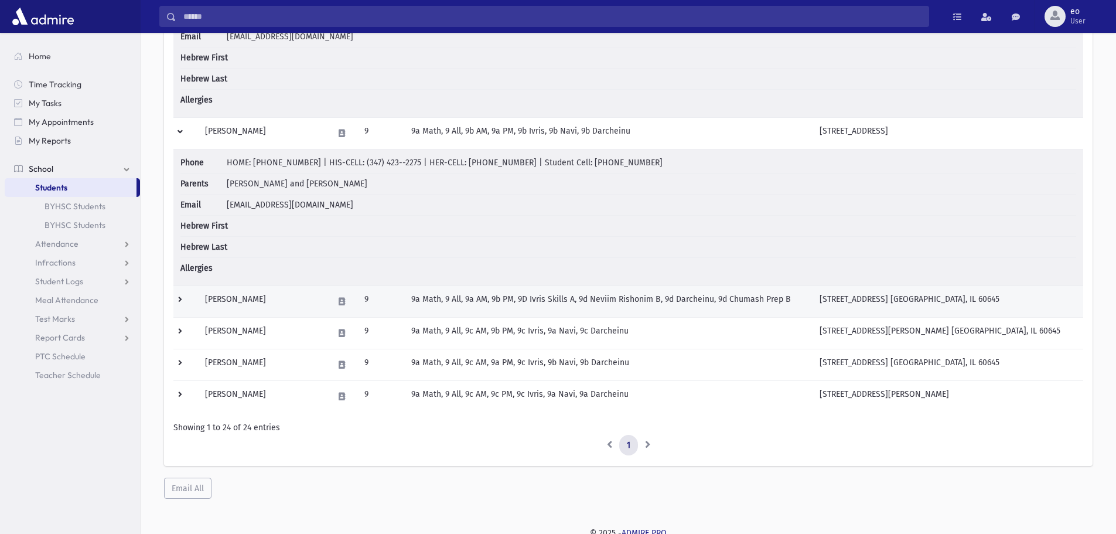
click at [182, 308] on td at bounding box center [185, 301] width 25 height 32
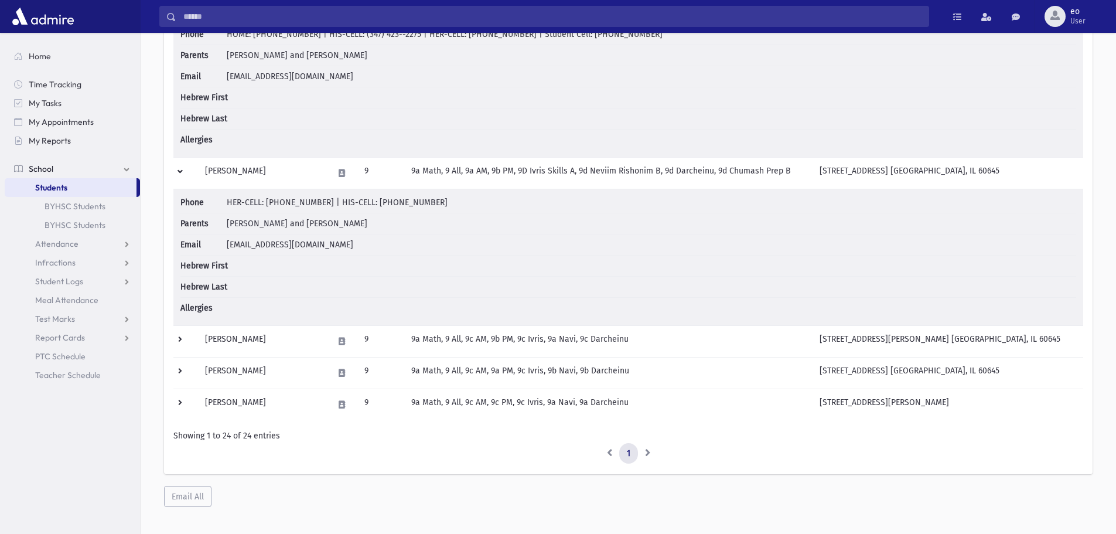
scroll to position [3423, 0]
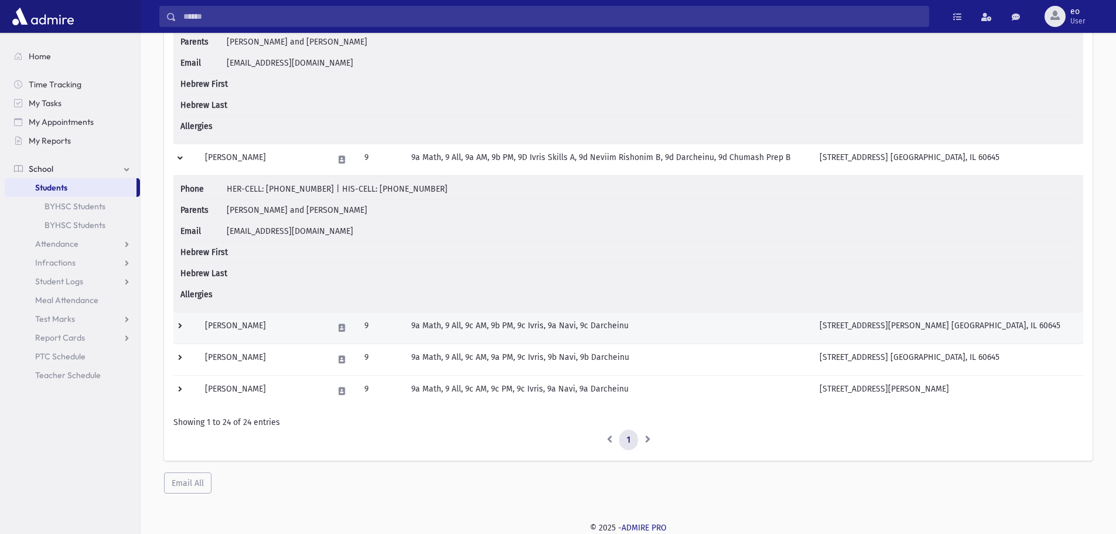
click at [182, 323] on td at bounding box center [185, 328] width 25 height 32
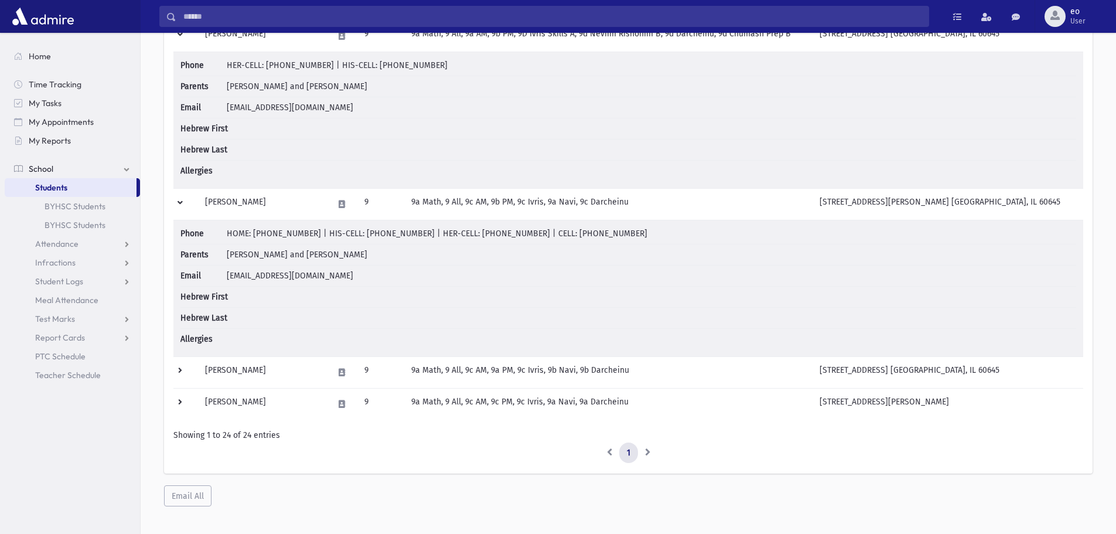
scroll to position [3560, 0]
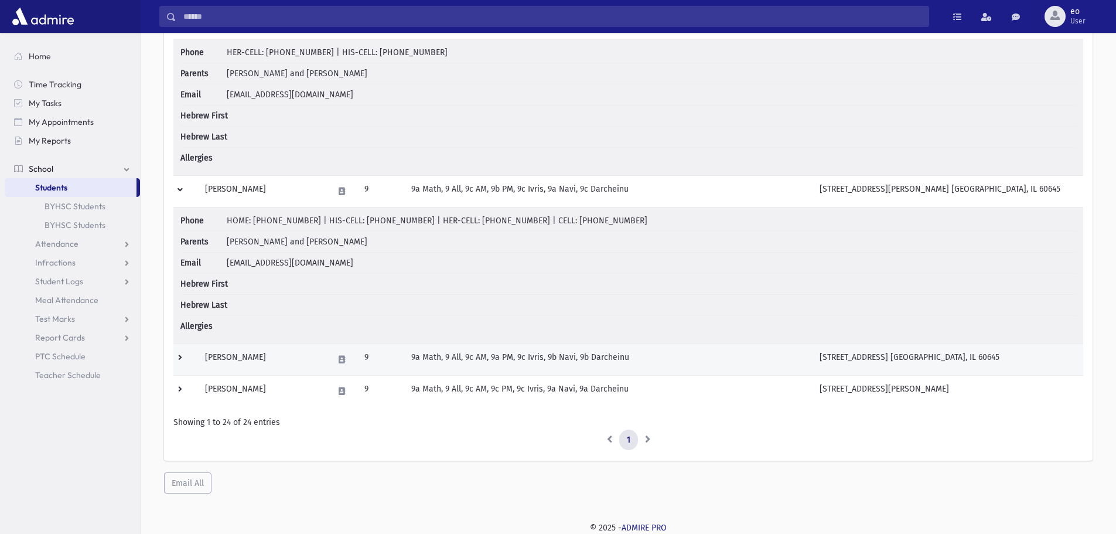
click at [180, 355] on td at bounding box center [185, 359] width 25 height 32
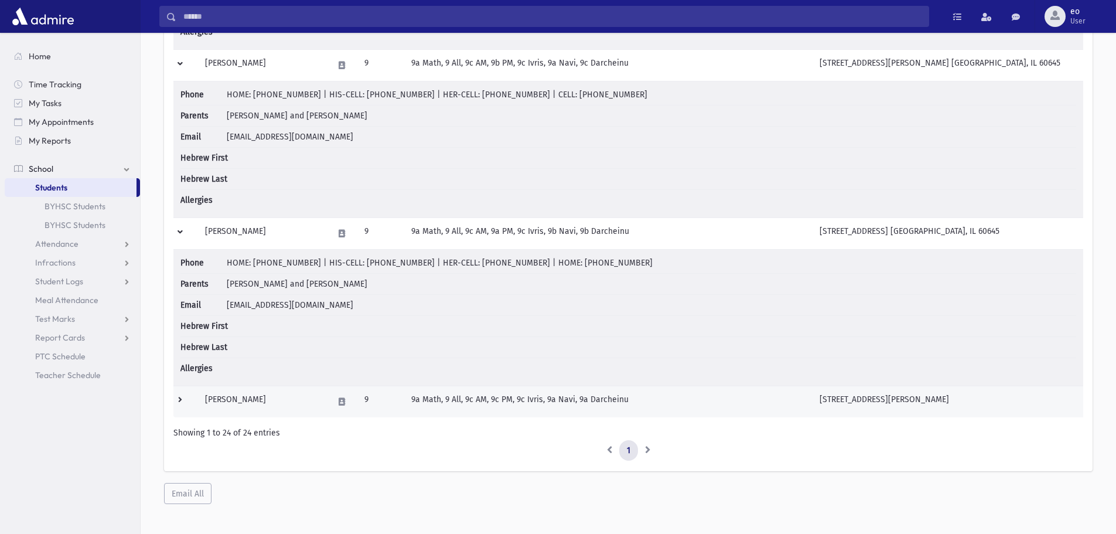
scroll to position [3696, 0]
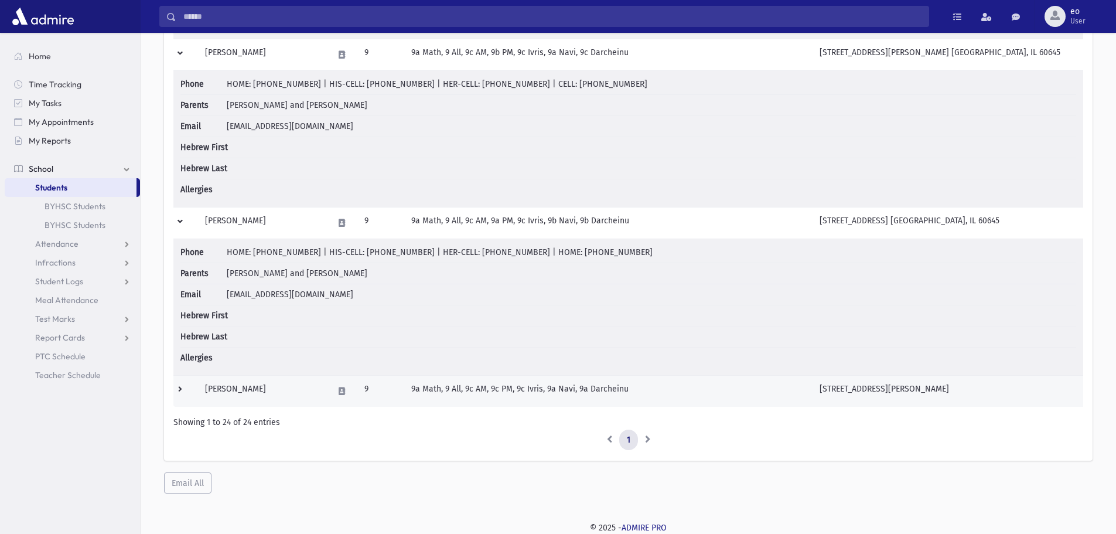
click at [183, 382] on td at bounding box center [185, 391] width 25 height 32
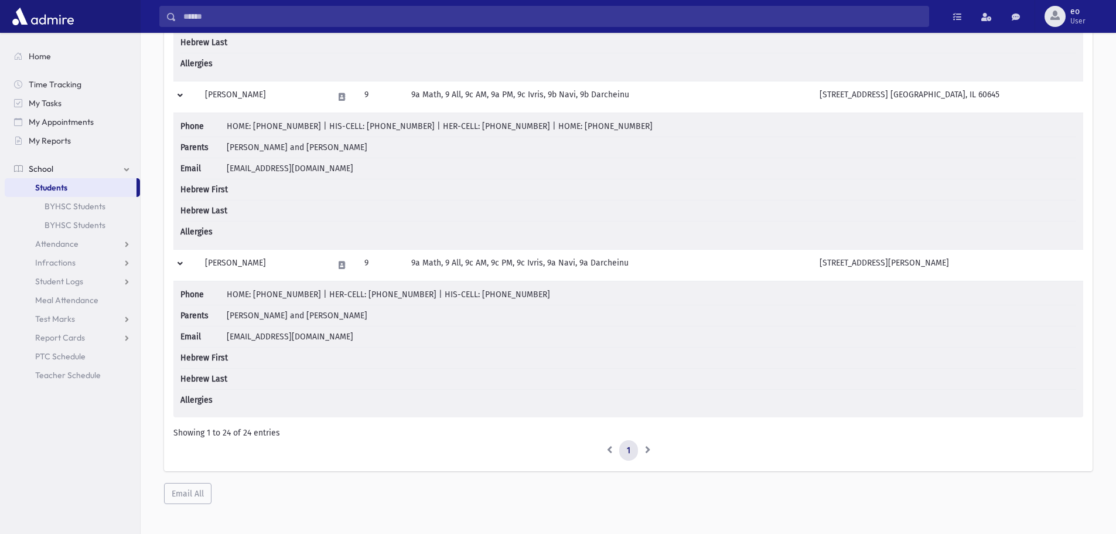
scroll to position [3833, 0]
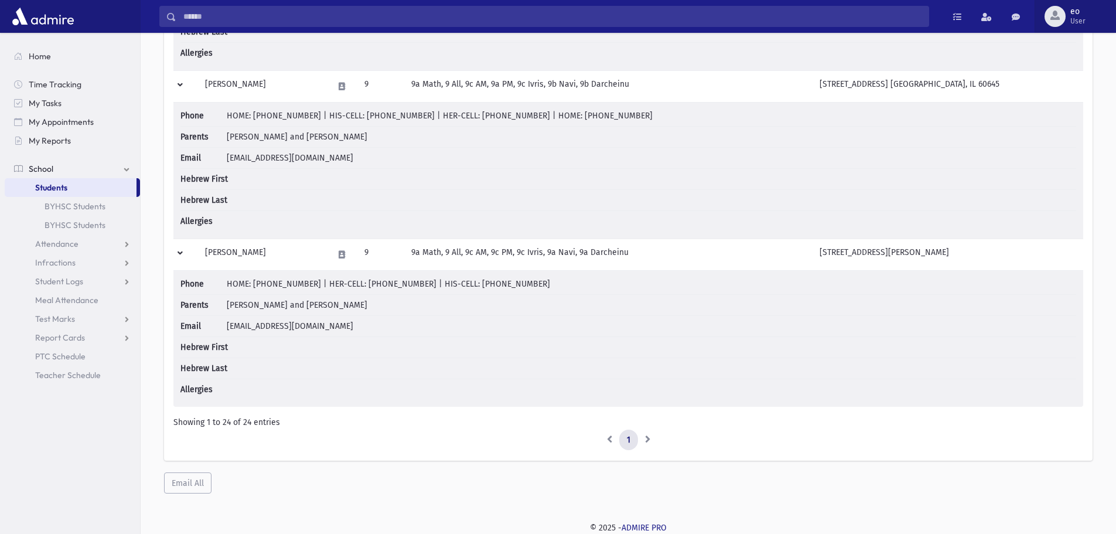
click at [1062, 12] on div "button" at bounding box center [1055, 16] width 21 height 21
click at [1076, 113] on link "Logout" at bounding box center [1066, 119] width 94 height 22
